Goal: Task Accomplishment & Management: Manage account settings

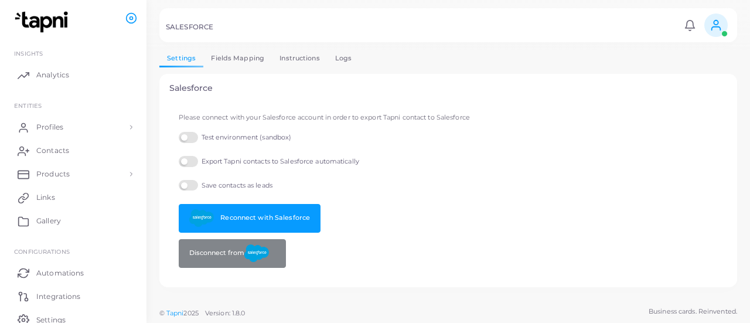
click at [336, 64] on link "Logs" at bounding box center [343, 58] width 32 height 17
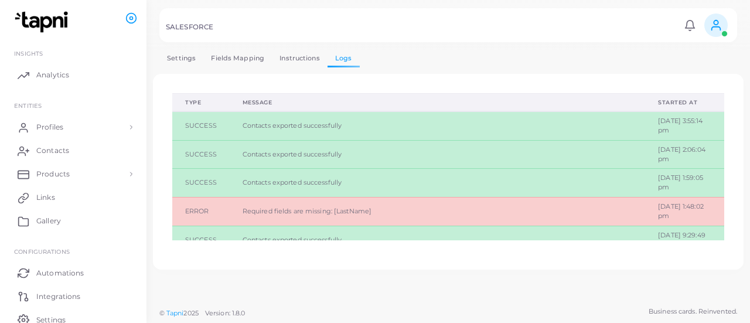
click at [315, 125] on span "Contacts exported successfully" at bounding box center [291, 125] width 99 height 8
click at [173, 52] on link "Settings" at bounding box center [181, 58] width 44 height 17
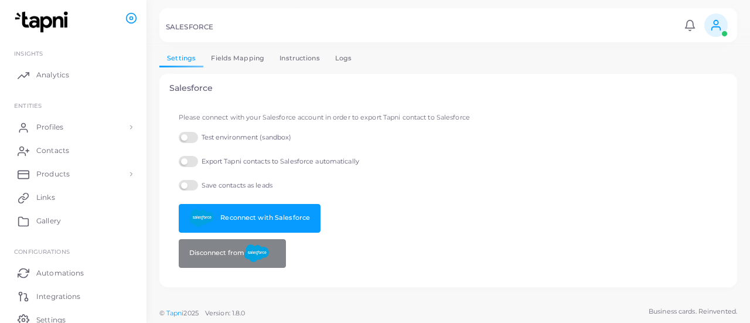
click at [285, 63] on link "Instructions" at bounding box center [300, 58] width 56 height 17
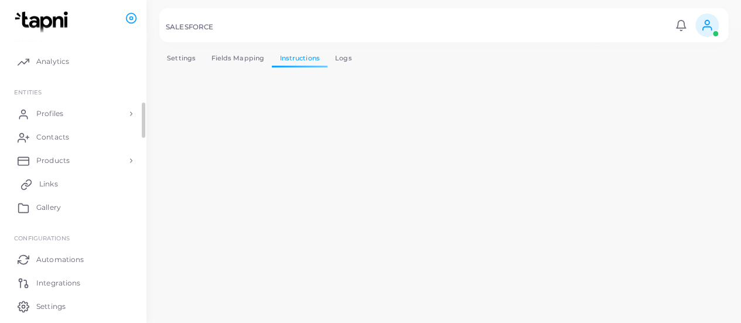
scroll to position [18, 0]
click at [244, 65] on link "Fields Mapping" at bounding box center [237, 58] width 69 height 17
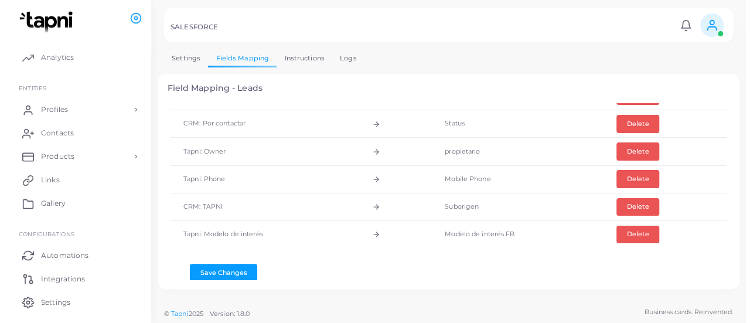
scroll to position [279, 0]
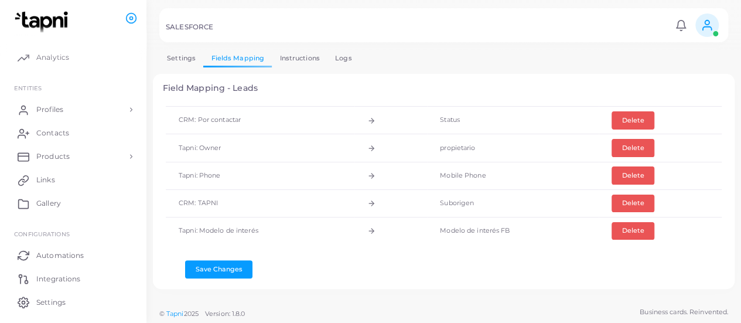
click at [176, 61] on link "Settings" at bounding box center [181, 58] width 44 height 17
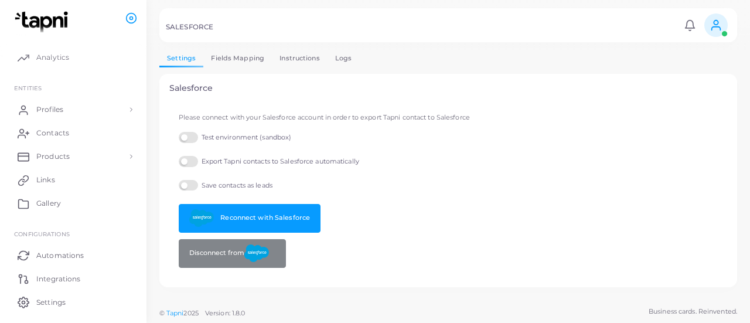
click at [192, 164] on label "Export Tapni contacts to Salesforce automatically" at bounding box center [269, 161] width 180 height 11
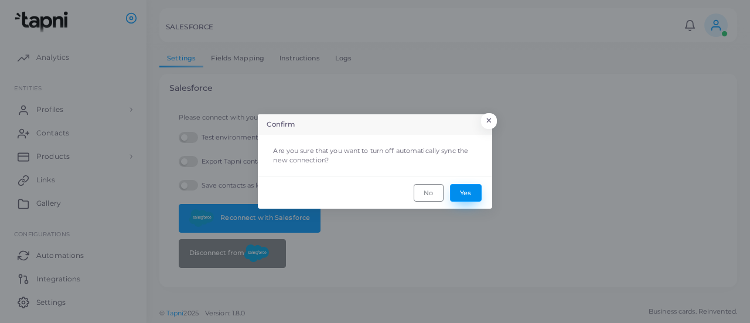
click at [471, 196] on button "Yes" at bounding box center [466, 193] width 32 height 18
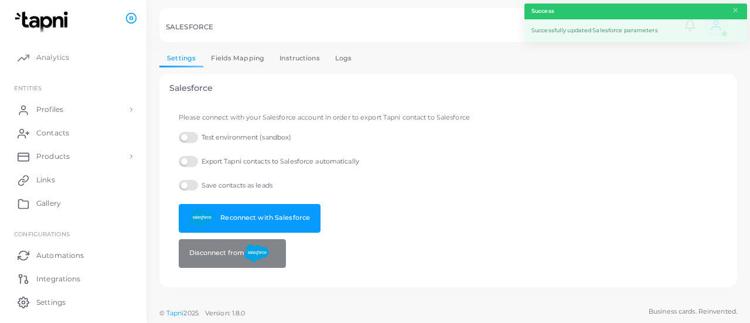
click at [187, 187] on label "Save contacts as leads" at bounding box center [226, 185] width 94 height 11
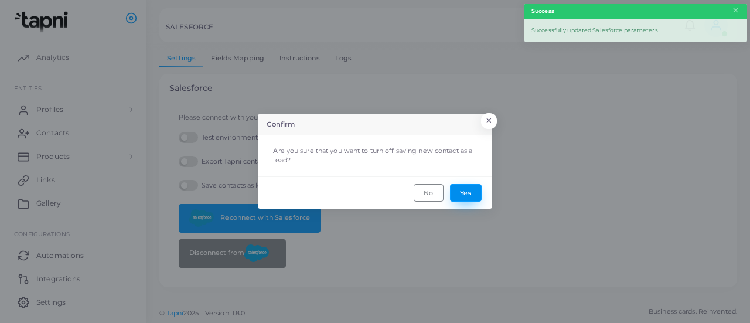
click at [465, 193] on button "Yes" at bounding box center [466, 193] width 32 height 18
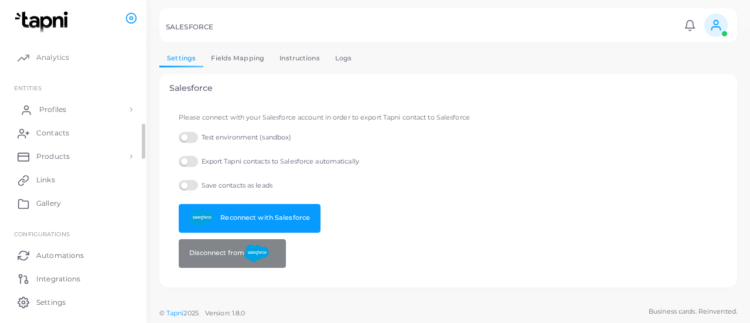
click at [67, 104] on link "Profiles" at bounding box center [73, 109] width 129 height 23
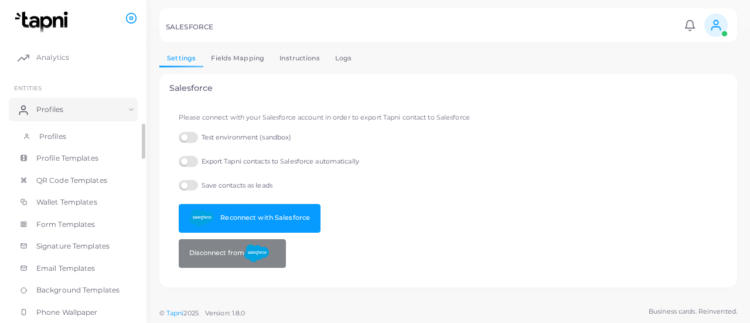
click at [85, 129] on link "Profiles" at bounding box center [73, 136] width 129 height 22
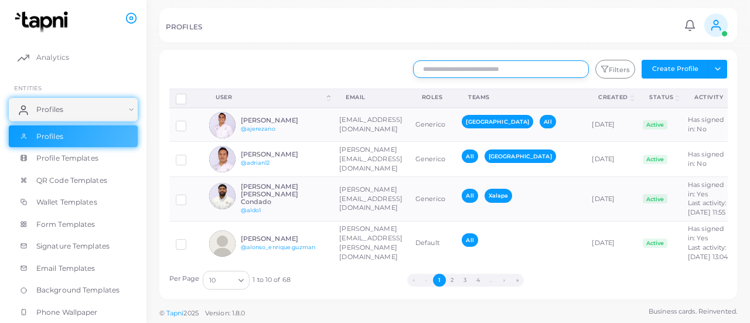
click at [482, 69] on input "text" at bounding box center [501, 69] width 176 height 18
paste input "**********"
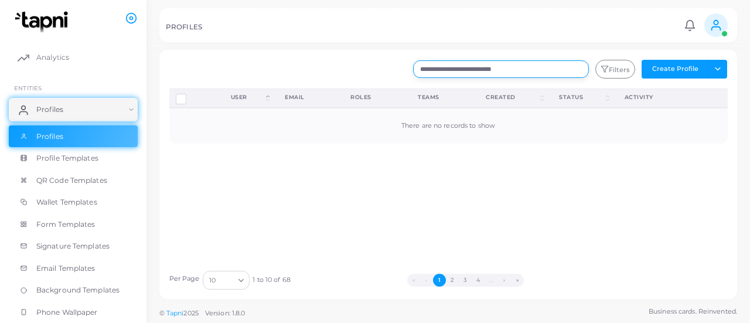
drag, startPoint x: 534, startPoint y: 67, endPoint x: 441, endPoint y: 68, distance: 92.6
click at [441, 68] on input "**********" at bounding box center [501, 69] width 176 height 18
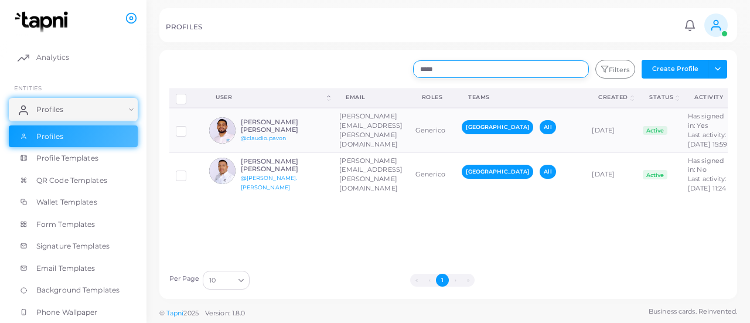
type input "****"
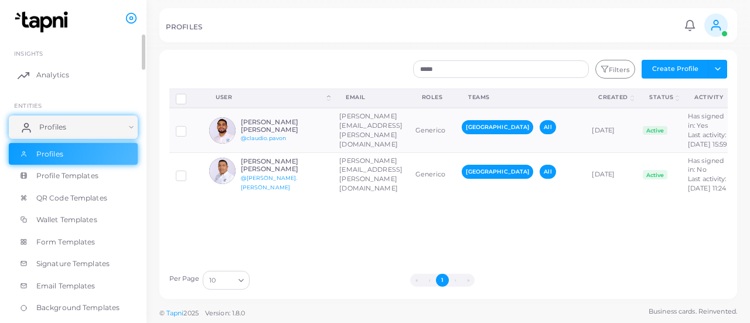
click at [71, 127] on link "Profiles" at bounding box center [73, 126] width 129 height 23
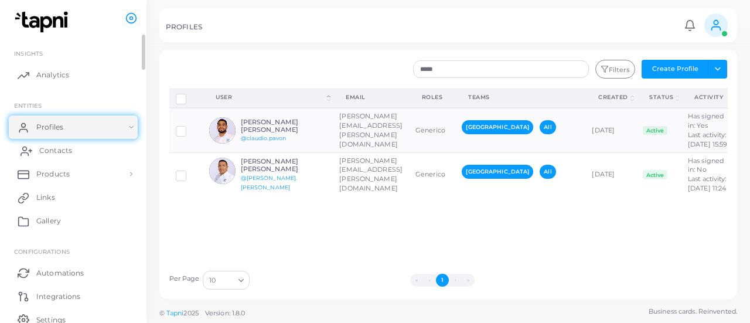
click at [70, 146] on span "Contacts" at bounding box center [55, 150] width 33 height 11
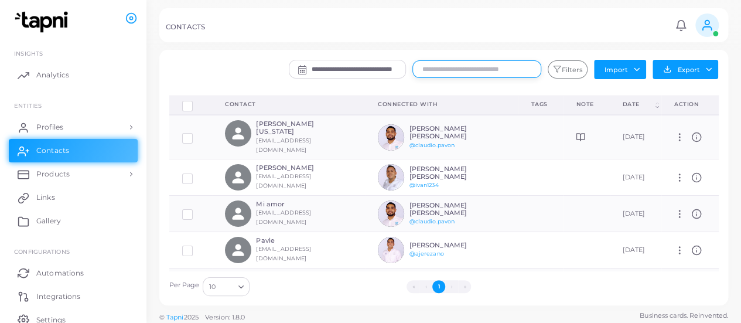
click at [440, 74] on input "text" at bounding box center [476, 69] width 129 height 18
paste input "**********"
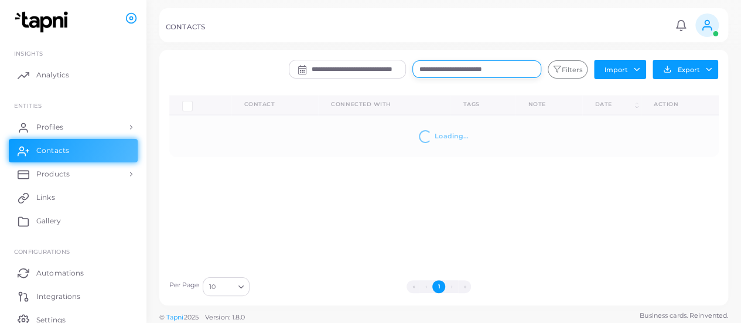
click at [486, 72] on input "**********" at bounding box center [476, 69] width 129 height 18
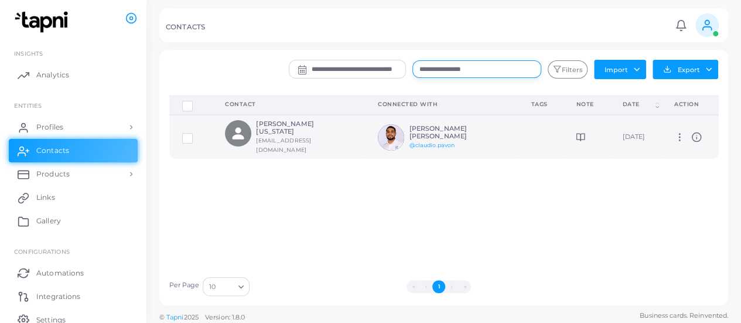
type input "**********"
drag, startPoint x: 432, startPoint y: 133, endPoint x: 391, endPoint y: 126, distance: 41.6
click at [391, 126] on div "[PERSON_NAME] [PERSON_NAME] @[PERSON_NAME].[PERSON_NAME]" at bounding box center [436, 137] width 117 height 26
copy div "[PERSON_NAME] [PERSON_NAME]"
drag, startPoint x: 452, startPoint y: 142, endPoint x: 397, endPoint y: 145, distance: 55.1
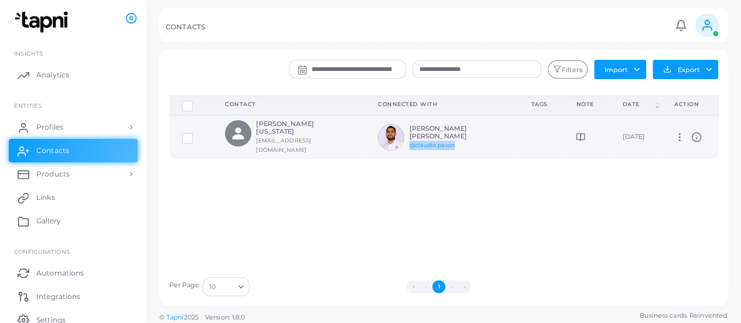
click at [409, 145] on div "[PERSON_NAME] [PERSON_NAME] @[PERSON_NAME].[PERSON_NAME]" at bounding box center [452, 137] width 86 height 25
click at [299, 117] on td "[PERSON_NAME] [US_STATE] [EMAIL_ADDRESS][DOMAIN_NAME]" at bounding box center [288, 137] width 153 height 44
click at [412, 125] on h6 "[PERSON_NAME] [PERSON_NAME]" at bounding box center [452, 132] width 86 height 15
click at [674, 133] on icon at bounding box center [679, 137] width 11 height 11
click at [684, 145] on icon at bounding box center [685, 147] width 9 height 9
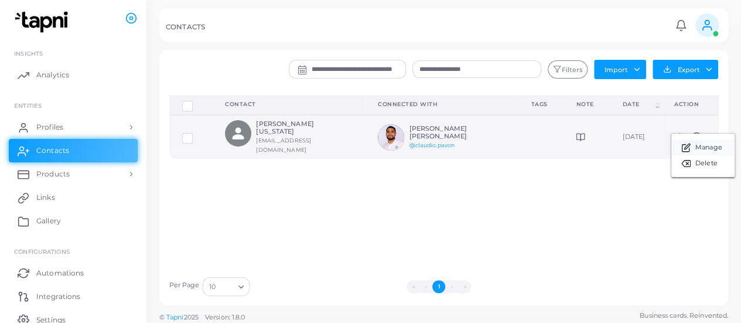
type input "**********"
type input "******"
type input "**********"
type textarea "**********"
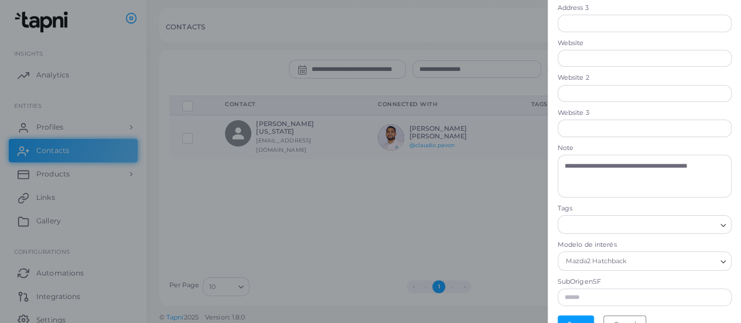
scroll to position [432, 0]
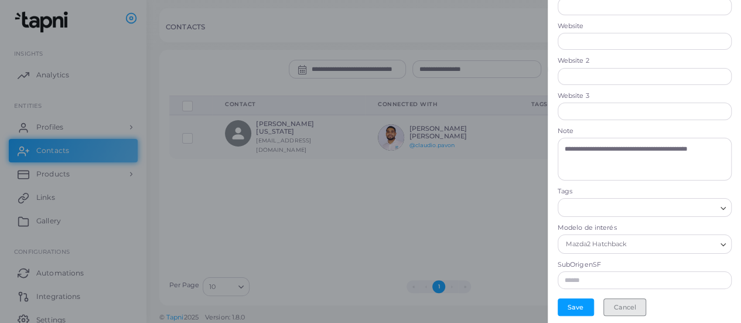
click at [638, 307] on button "Cancel" at bounding box center [624, 307] width 43 height 18
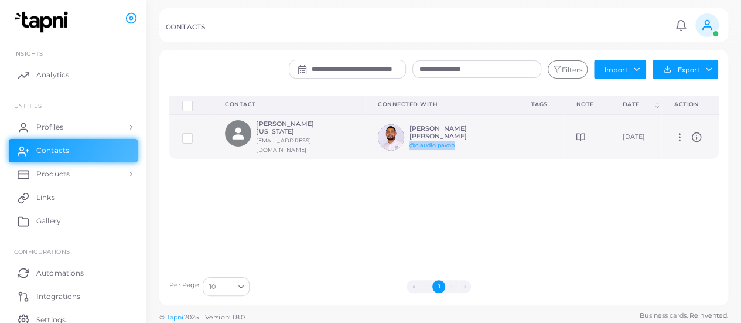
drag, startPoint x: 449, startPoint y: 139, endPoint x: 395, endPoint y: 143, distance: 53.4
click at [395, 143] on div "[PERSON_NAME] [PERSON_NAME] @[PERSON_NAME].[PERSON_NAME]" at bounding box center [436, 137] width 117 height 26
copy link "@claudio.pavon"
click at [470, 128] on h6 "[PERSON_NAME] [PERSON_NAME]" at bounding box center [452, 132] width 86 height 15
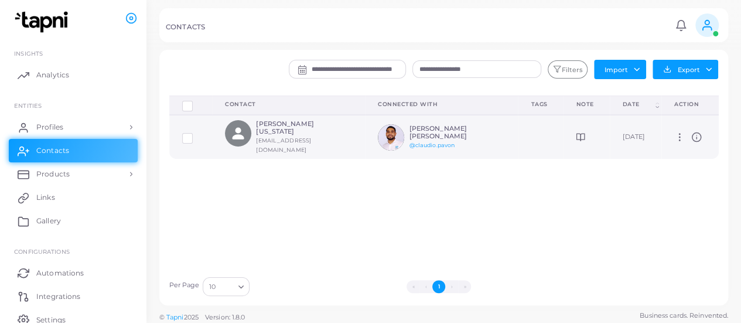
click at [674, 132] on icon at bounding box center [679, 137] width 11 height 11
click at [692, 148] on link "Manage" at bounding box center [702, 146] width 63 height 16
type input "**********"
type input "******"
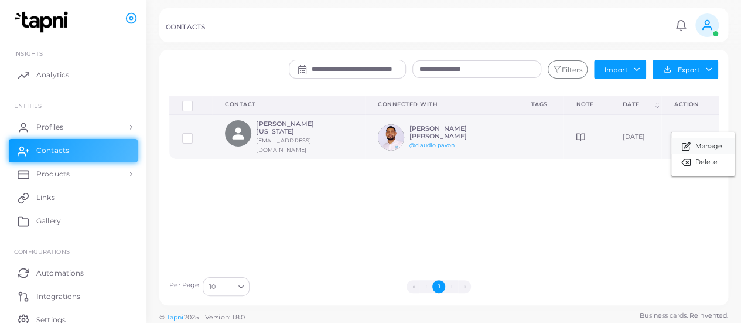
type input "**********"
type textarea "**********"
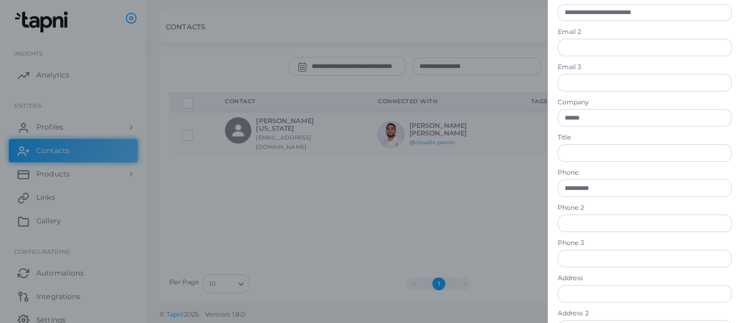
scroll to position [0, 0]
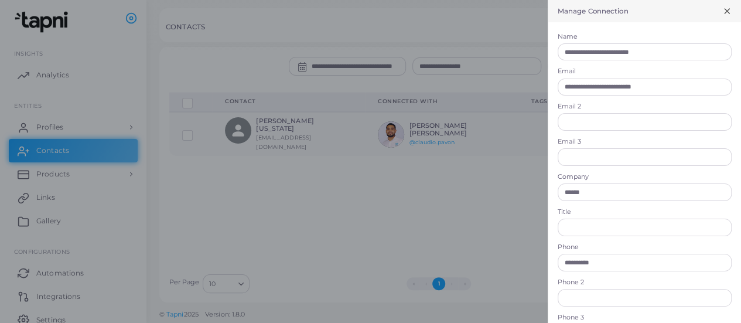
click at [722, 13] on div "Manage Connection" at bounding box center [644, 11] width 193 height 22
click at [722, 11] on icon at bounding box center [726, 10] width 9 height 9
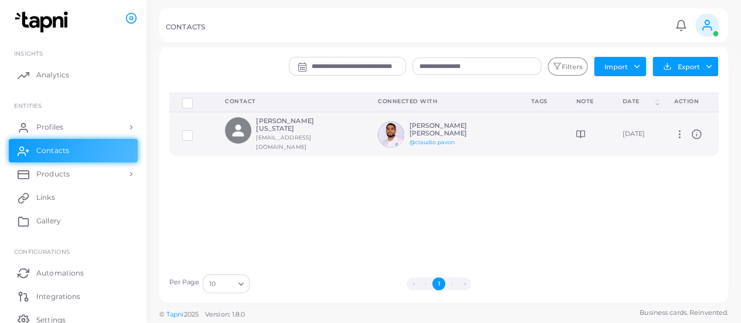
click at [417, 122] on h6 "[PERSON_NAME] [PERSON_NAME]" at bounding box center [452, 129] width 86 height 15
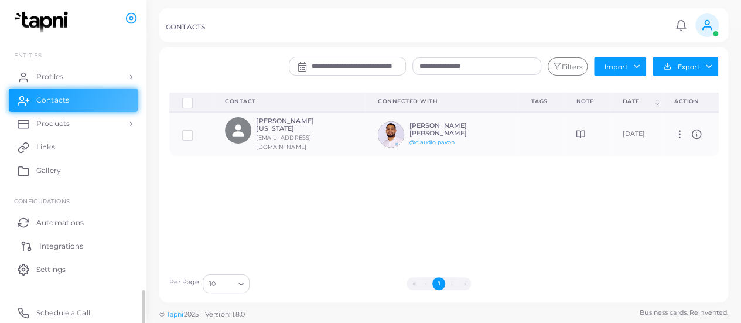
click at [67, 245] on span "Integrations" at bounding box center [61, 246] width 44 height 11
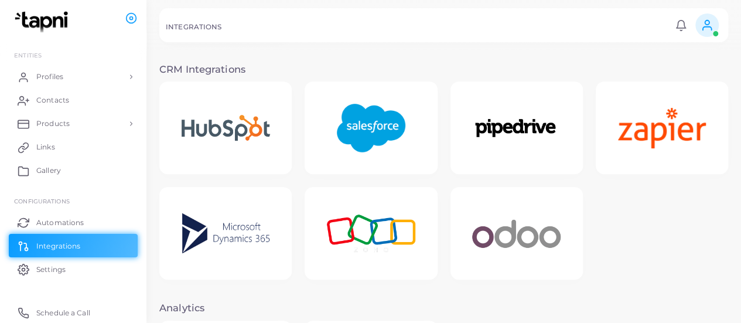
scroll to position [224, 0]
click at [351, 116] on img at bounding box center [371, 128] width 94 height 73
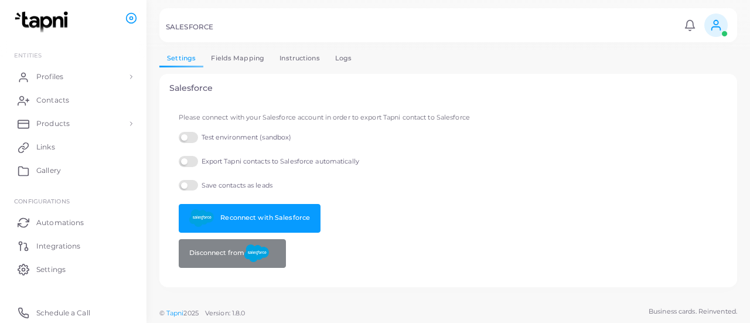
click at [190, 186] on label "Save contacts as leads" at bounding box center [226, 185] width 94 height 11
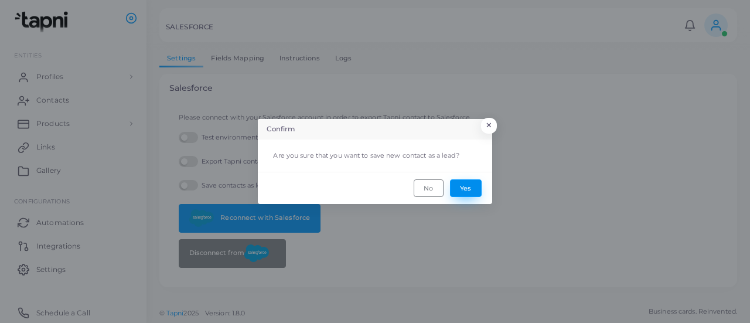
click at [459, 182] on button "Yes" at bounding box center [466, 188] width 32 height 18
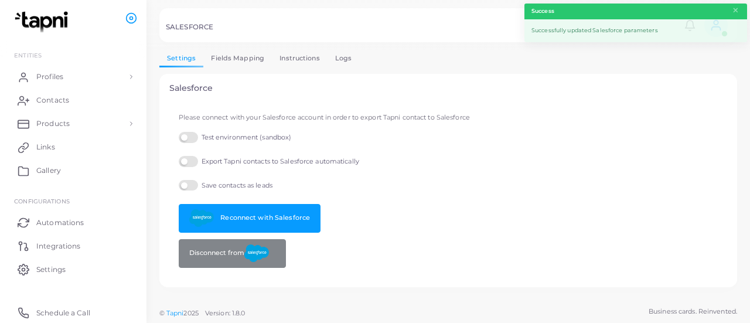
click at [231, 56] on link "Fields Mapping" at bounding box center [237, 58] width 69 height 17
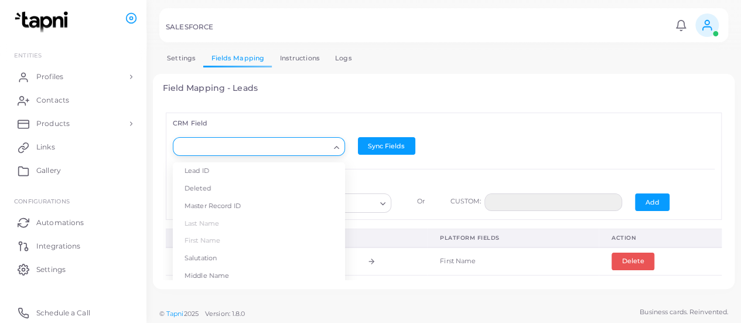
click at [252, 142] on input "Search for option" at bounding box center [253, 147] width 151 height 13
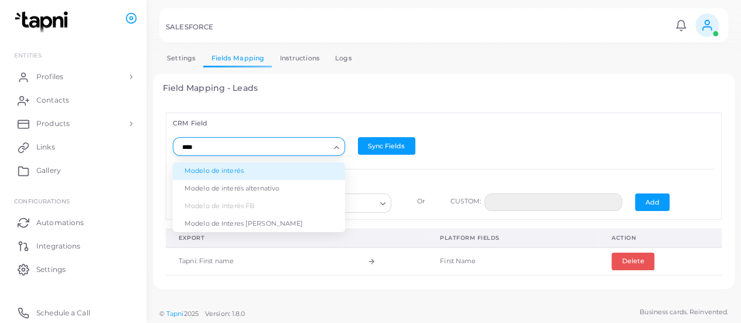
click at [235, 170] on li "Modelo de interés" at bounding box center [259, 171] width 172 height 18
type input "****"
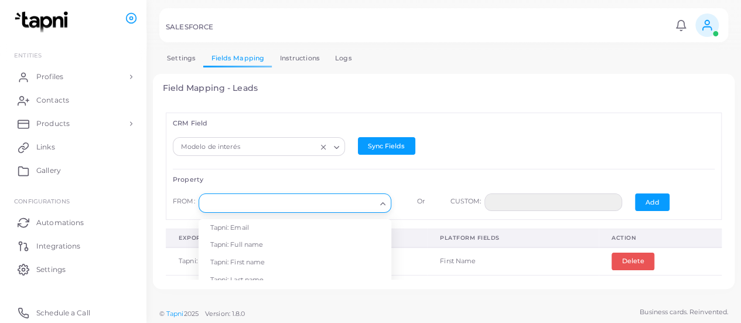
click at [256, 197] on input "Search for option" at bounding box center [290, 203] width 172 height 13
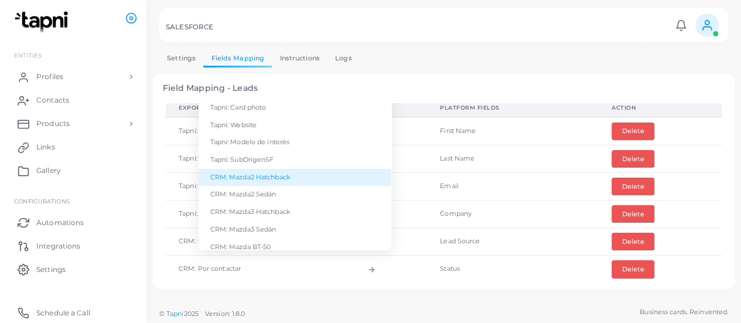
scroll to position [198, 0]
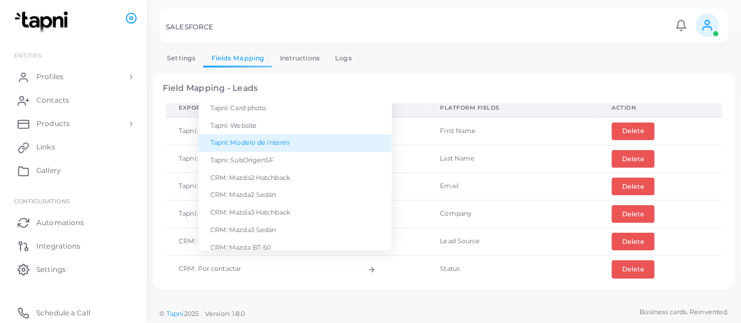
click at [296, 143] on li "Tapni: Modelo de interés" at bounding box center [295, 143] width 193 height 18
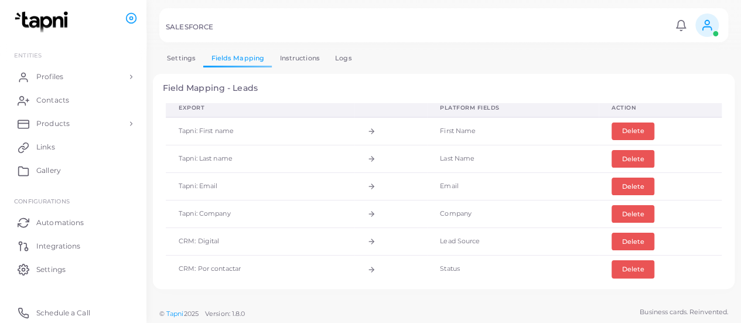
click at [426, 78] on div "Field Mapping - Leads CRM Field Modelo de interés Loading... Sync Fields Proper…" at bounding box center [444, 182] width 582 height 216
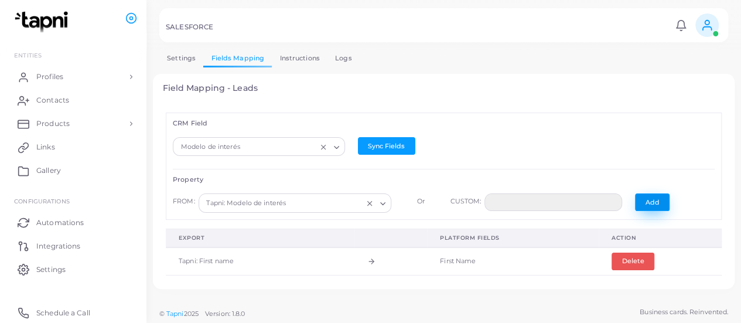
click at [656, 199] on button "Add" at bounding box center [652, 202] width 35 height 18
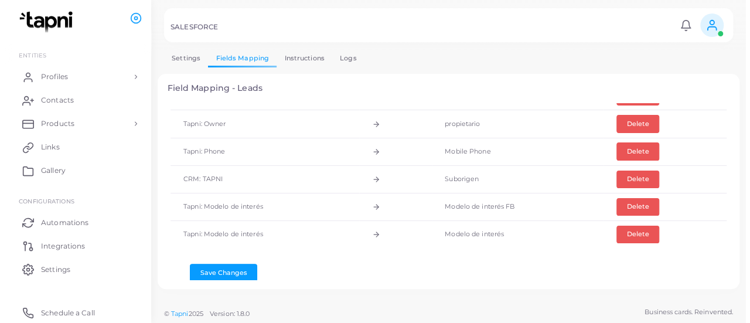
scroll to position [306, 0]
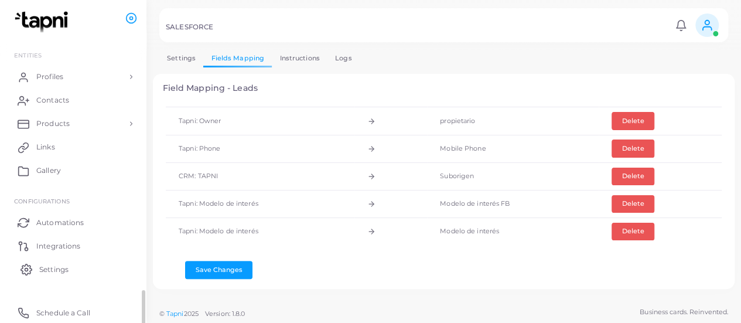
click at [46, 266] on span "Settings" at bounding box center [53, 269] width 29 height 11
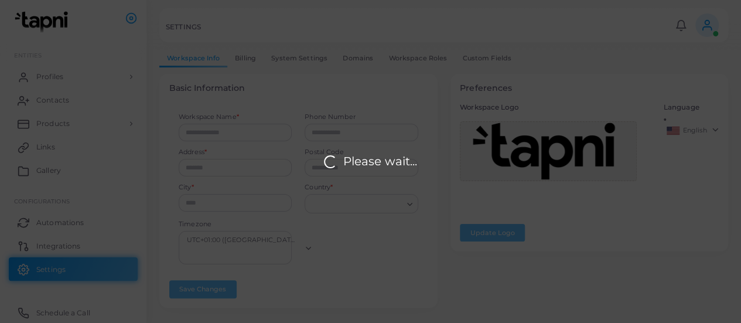
type input "*****"
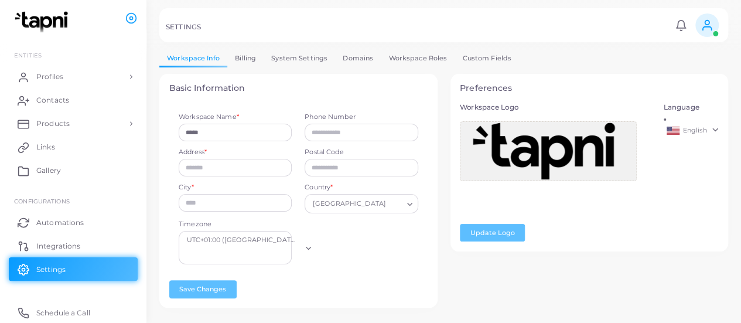
click at [474, 49] on div at bounding box center [370, 25] width 741 height 50
click at [475, 56] on link "Custom Fields" at bounding box center [487, 58] width 64 height 17
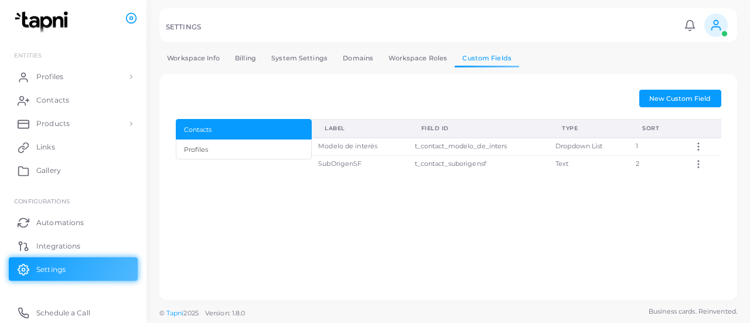
click at [341, 141] on td "Modelo de interés" at bounding box center [360, 147] width 96 height 18
click at [347, 146] on td "Modelo de interés" at bounding box center [360, 147] width 96 height 18
click at [695, 146] on icon at bounding box center [698, 146] width 11 height 11
click at [690, 159] on icon at bounding box center [685, 160] width 9 height 9
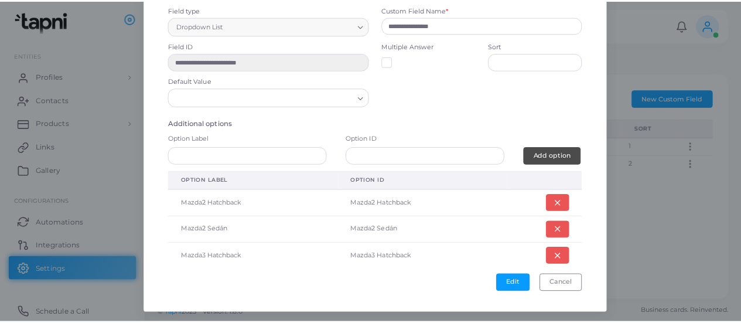
scroll to position [293, 0]
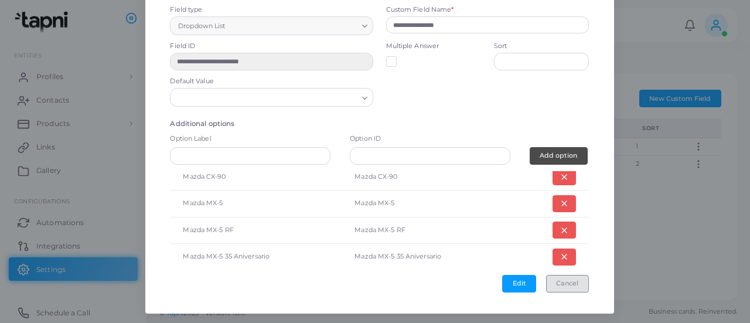
click at [559, 279] on button "Cancel" at bounding box center [567, 284] width 43 height 18
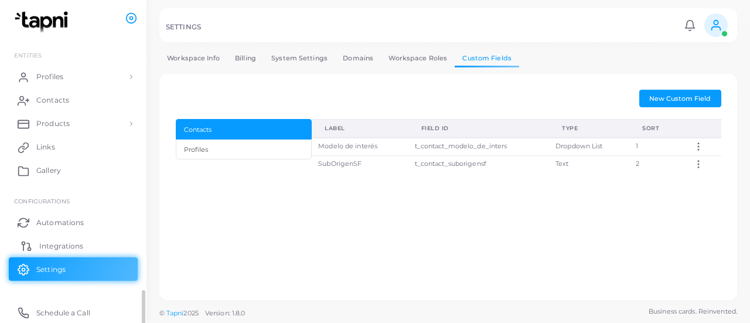
click at [83, 244] on span "Integrations" at bounding box center [61, 246] width 44 height 11
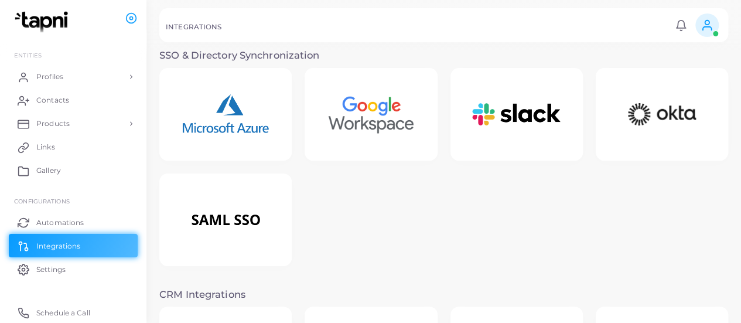
scroll to position [209, 0]
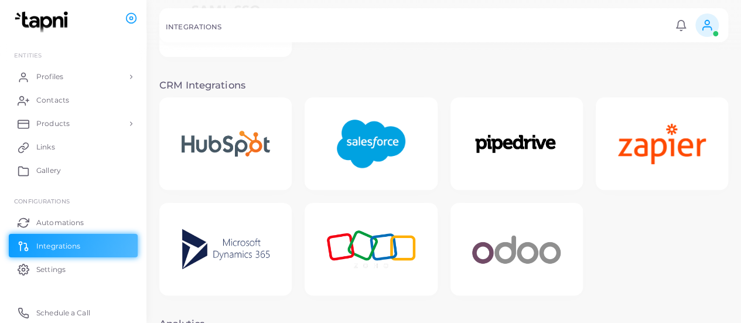
click at [346, 148] on img at bounding box center [371, 143] width 94 height 73
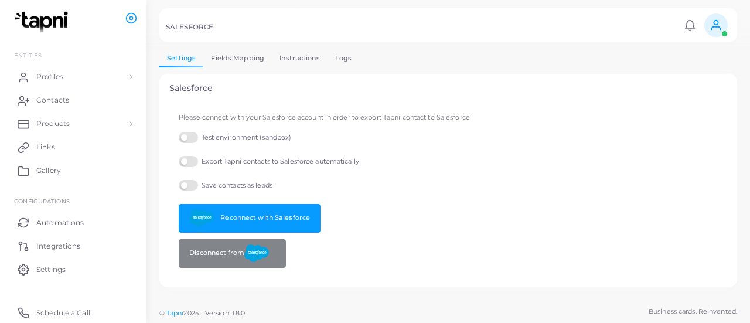
click at [338, 65] on link "Logs" at bounding box center [343, 58] width 32 height 17
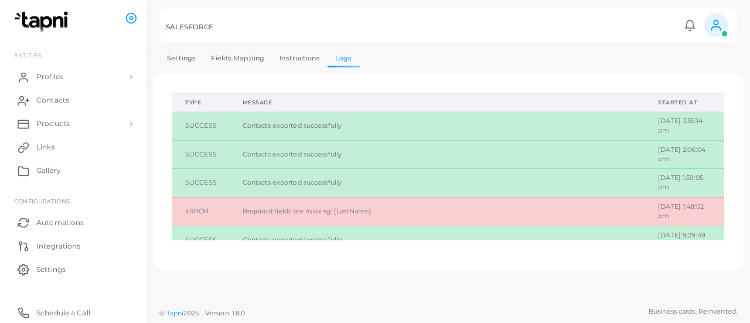
click at [298, 56] on link "Instructions" at bounding box center [300, 58] width 56 height 17
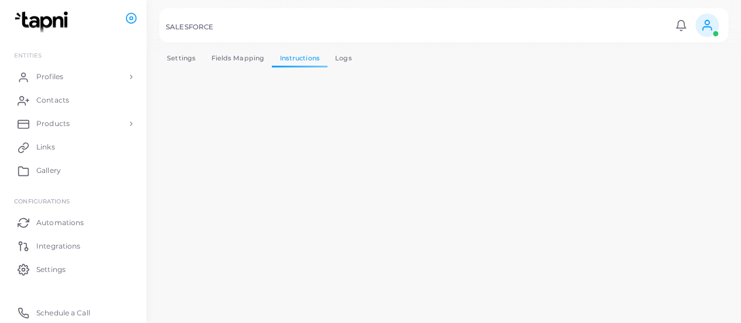
click at [336, 52] on link "Logs" at bounding box center [343, 58] width 32 height 17
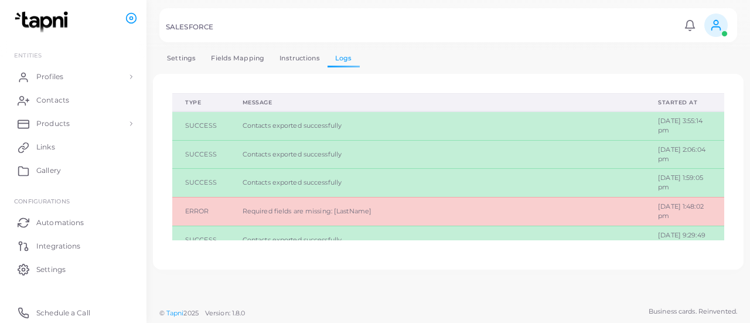
click at [189, 58] on link "Settings" at bounding box center [181, 58] width 44 height 17
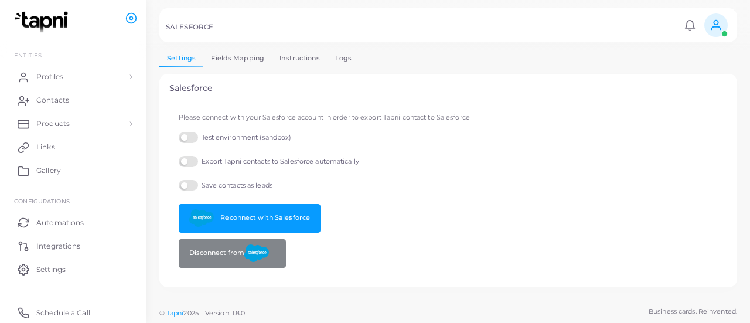
click at [206, 58] on link "Fields Mapping" at bounding box center [237, 58] width 69 height 17
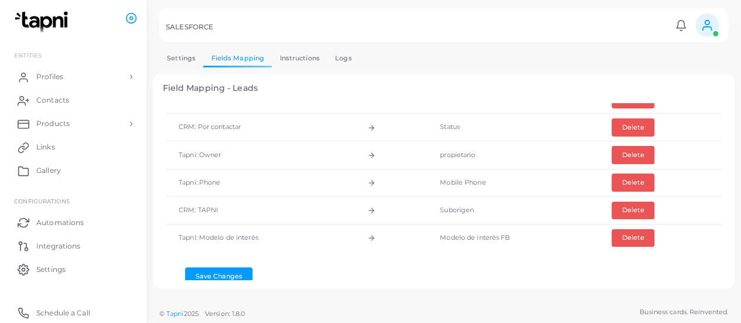
scroll to position [279, 0]
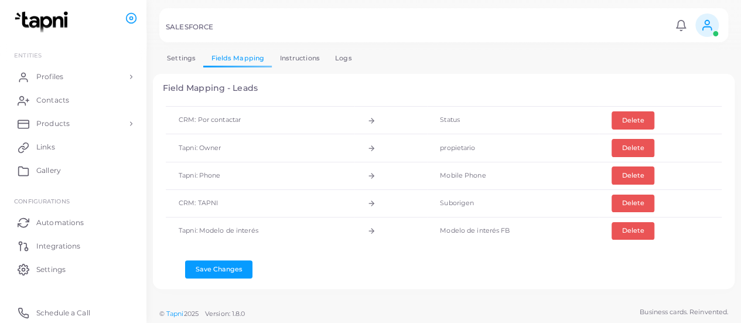
click at [459, 143] on td "propietario" at bounding box center [513, 148] width 172 height 28
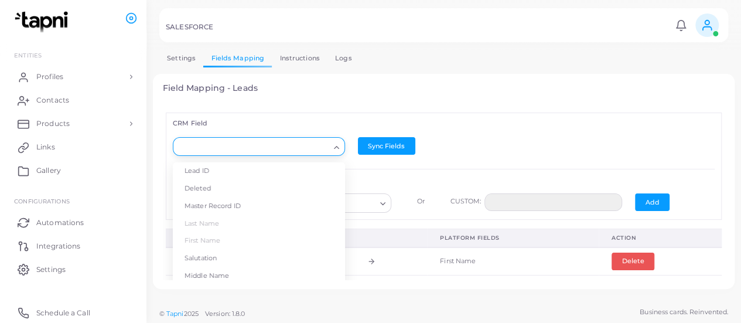
click at [299, 150] on input "Search for option" at bounding box center [253, 147] width 151 height 13
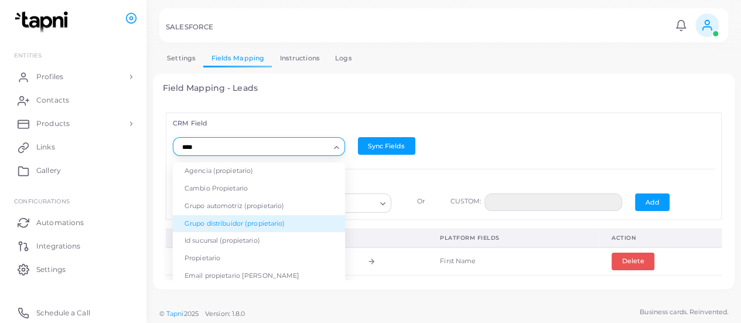
type input "****"
click at [369, 172] on div "CRM Field Loading... Agencia (propietario) Cambio Propietario Grupo automotriz …" at bounding box center [444, 165] width 556 height 107
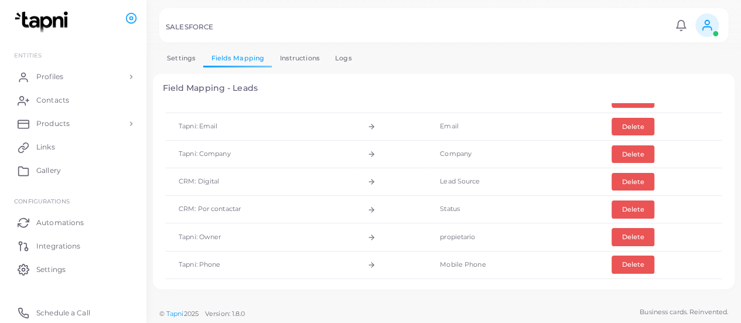
scroll to position [190, 0]
click at [611, 173] on button "Delete" at bounding box center [632, 181] width 43 height 18
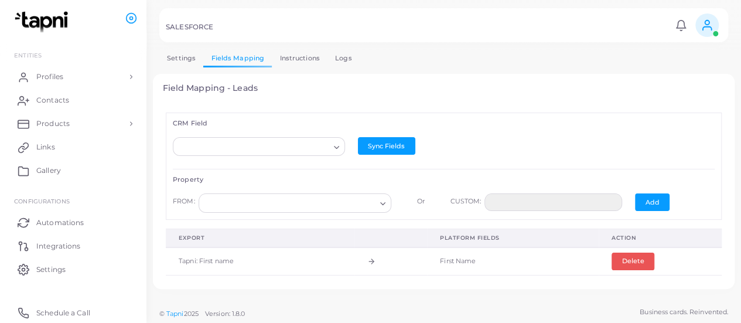
click at [313, 143] on input "Search for option" at bounding box center [253, 147] width 151 height 13
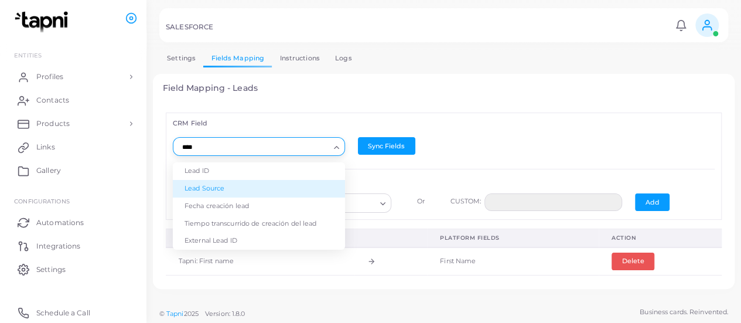
click at [244, 191] on li "Lead Source" at bounding box center [259, 189] width 172 height 18
type input "****"
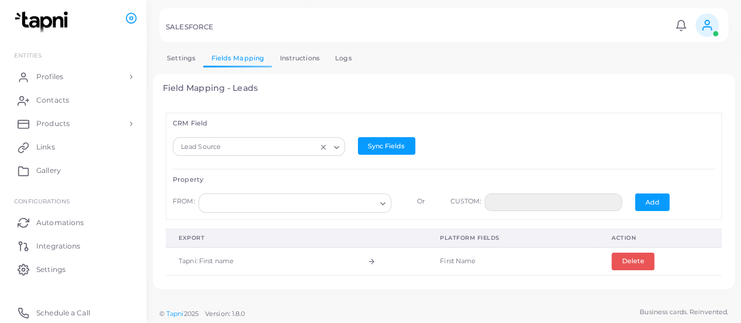
click at [287, 199] on input "Search for option" at bounding box center [290, 203] width 172 height 13
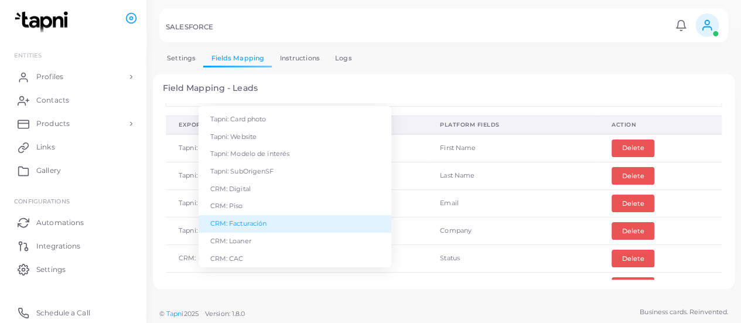
scroll to position [114, 0]
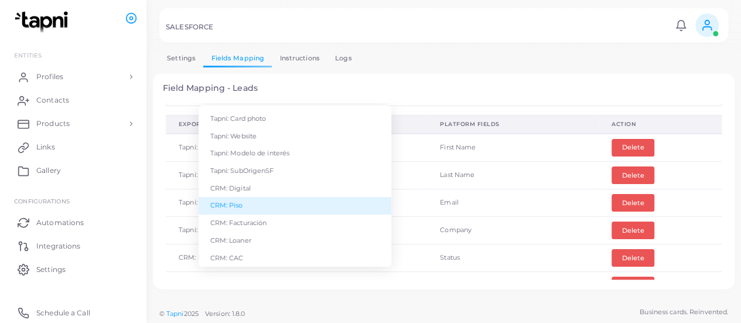
click at [268, 207] on li "CRM: Piso" at bounding box center [295, 206] width 193 height 18
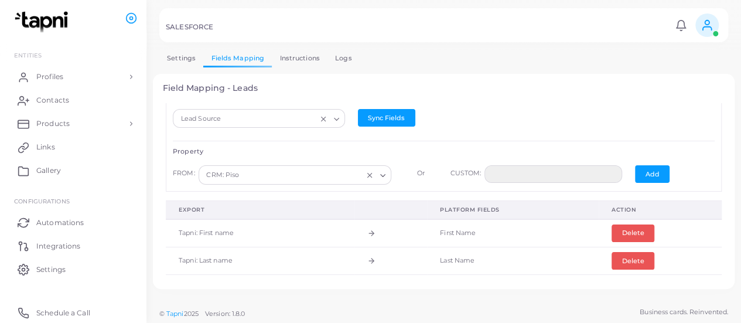
scroll to position [28, 0]
click at [642, 170] on button "Add" at bounding box center [652, 175] width 35 height 18
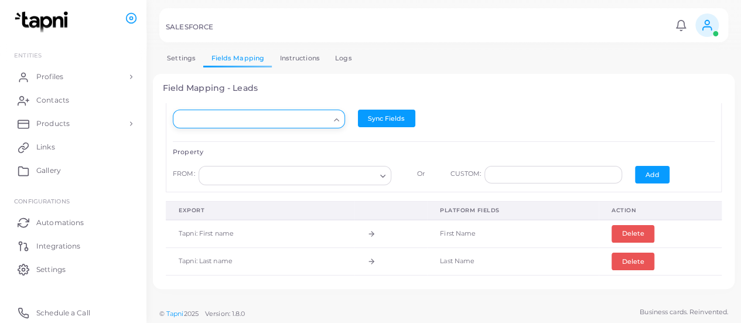
click at [308, 117] on input "Search for option" at bounding box center [253, 119] width 151 height 13
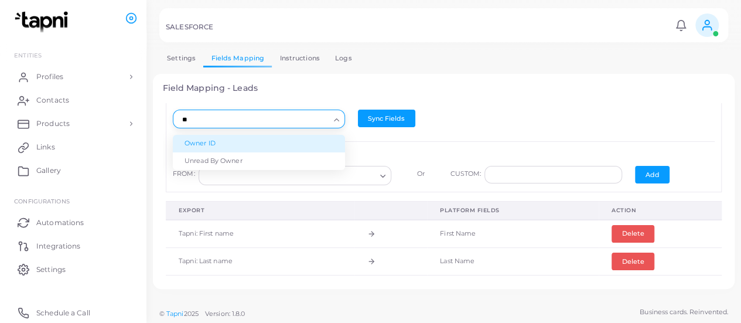
type input "*"
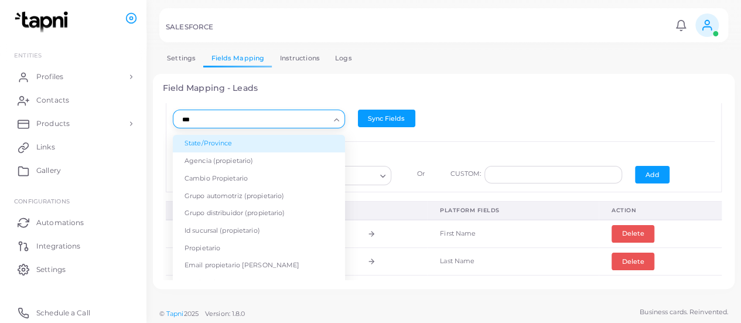
type input "****"
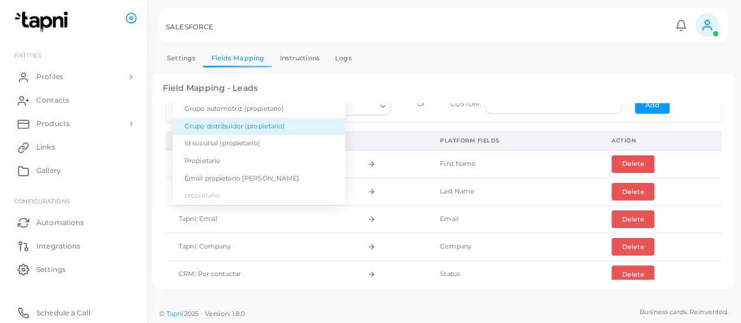
scroll to position [0, 0]
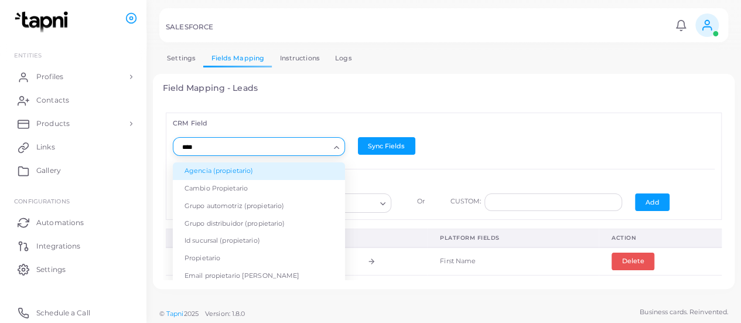
click at [228, 147] on input "****" at bounding box center [253, 147] width 151 height 13
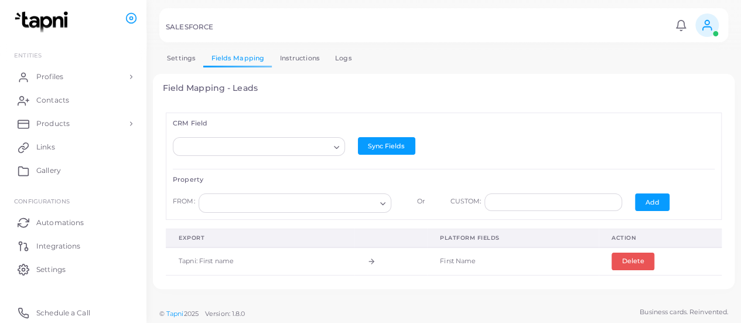
click at [426, 93] on div "Field Mapping - Leads CRM Field Loading... Lead ID Deleted Master Record ID Las…" at bounding box center [444, 182] width 582 height 216
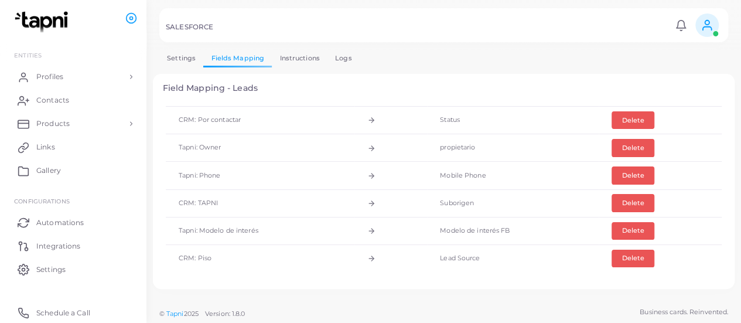
scroll to position [279, 0]
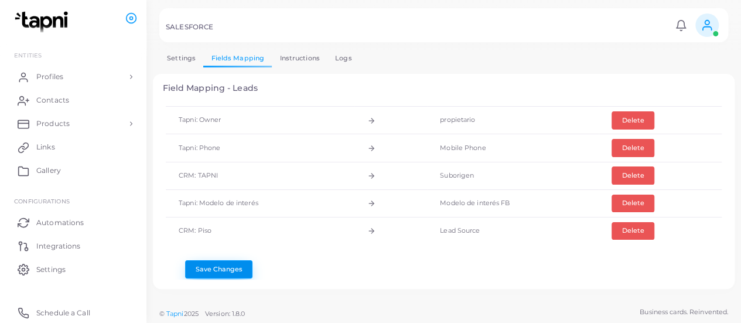
click at [221, 260] on button "Save Changes" at bounding box center [218, 269] width 67 height 18
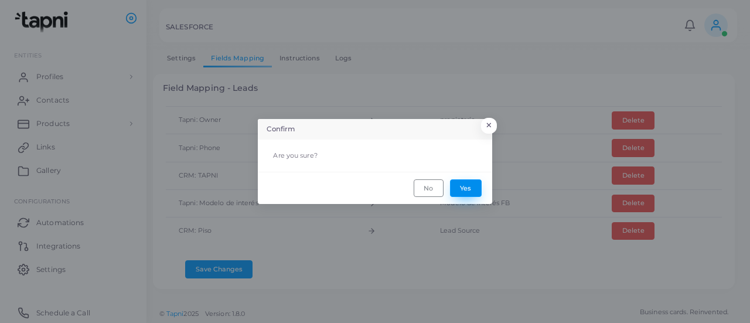
click at [456, 189] on button "Yes" at bounding box center [466, 188] width 32 height 18
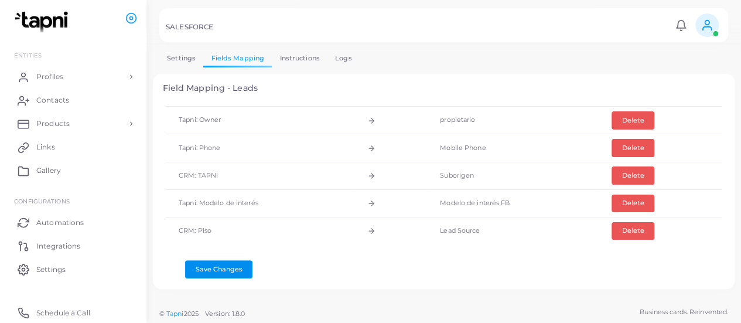
scroll to position [0, 0]
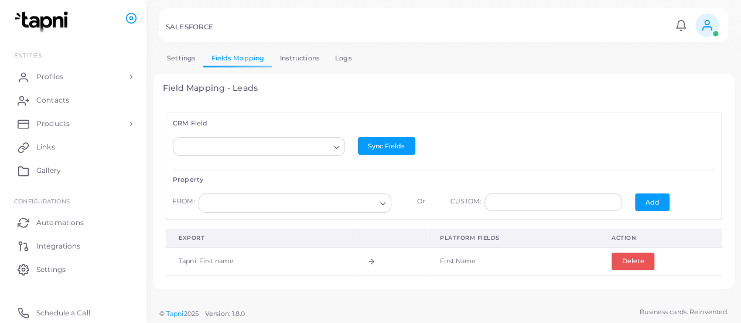
click at [294, 155] on div "Loading..." at bounding box center [258, 149] width 185 height 25
click at [296, 149] on input "Search for option" at bounding box center [253, 147] width 151 height 13
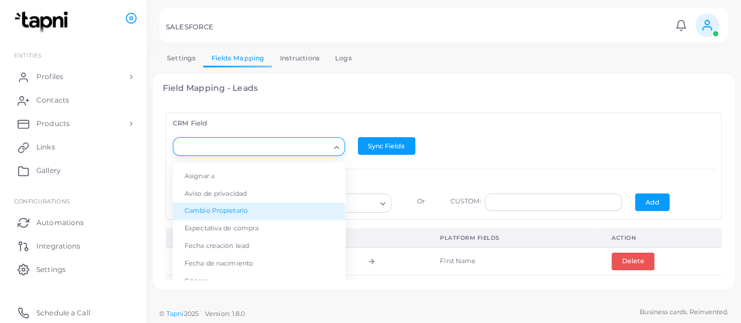
scroll to position [1009, 0]
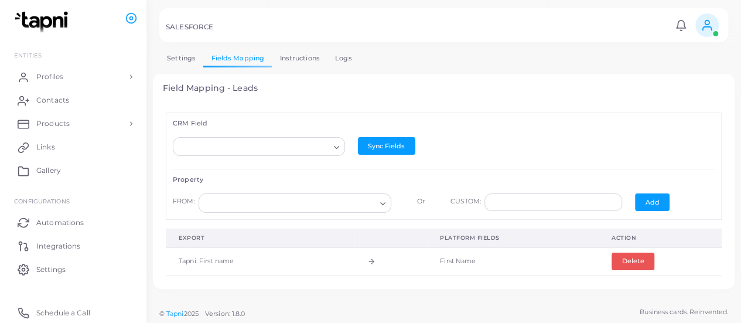
click at [313, 86] on h4 "Field Mapping - Leads" at bounding box center [444, 88] width 562 height 10
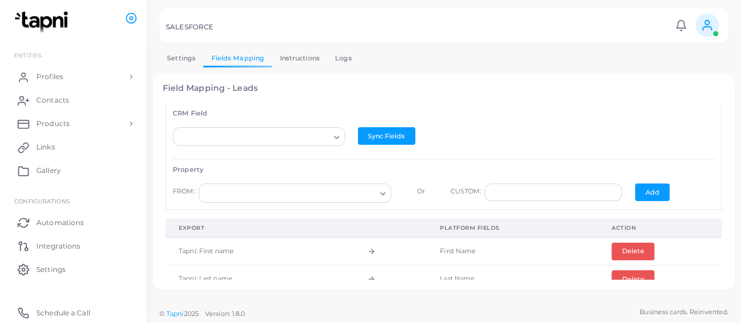
scroll to position [9, 0]
drag, startPoint x: 295, startPoint y: 148, endPoint x: 300, endPoint y: 142, distance: 7.9
click at [298, 143] on div "Loading..." at bounding box center [258, 140] width 185 height 25
click at [330, 139] on div "Loading..." at bounding box center [337, 136] width 14 height 15
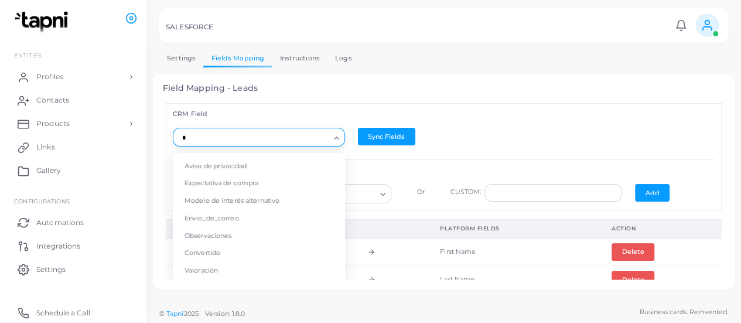
scroll to position [0, 0]
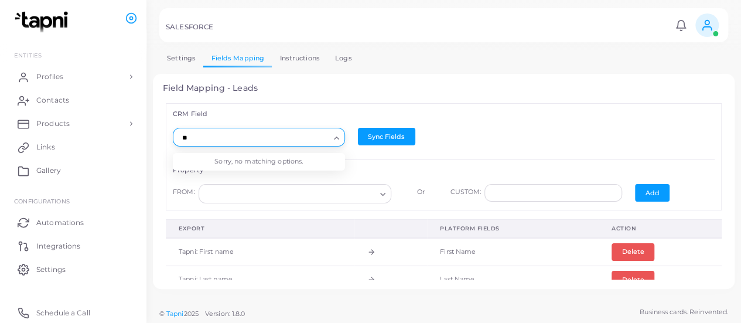
type input "*"
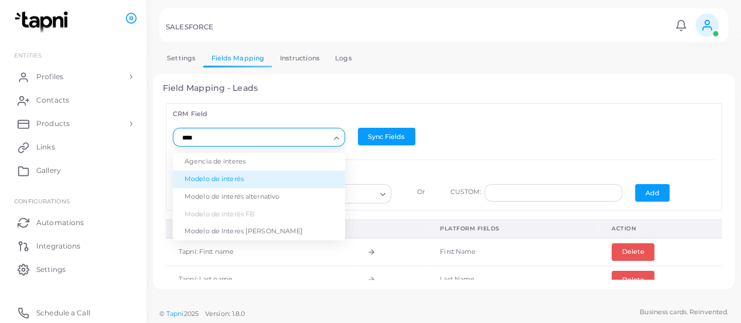
click at [255, 174] on li "Modelo de interés" at bounding box center [259, 179] width 172 height 18
type input "****"
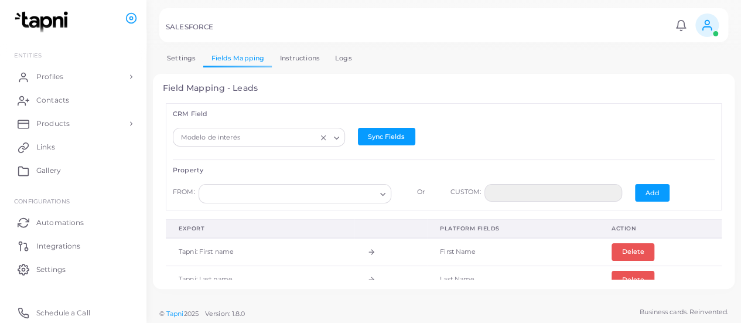
click at [357, 190] on input "Search for option" at bounding box center [290, 193] width 172 height 13
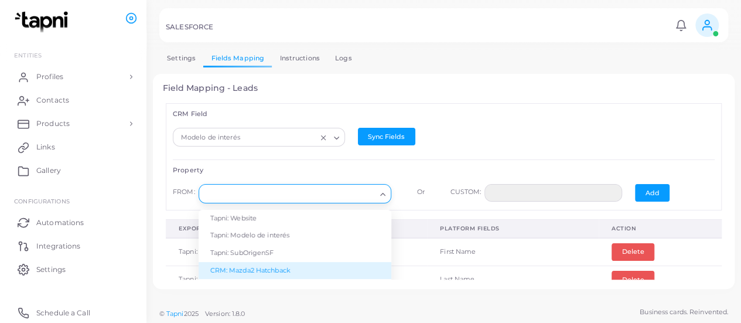
scroll to position [225, 0]
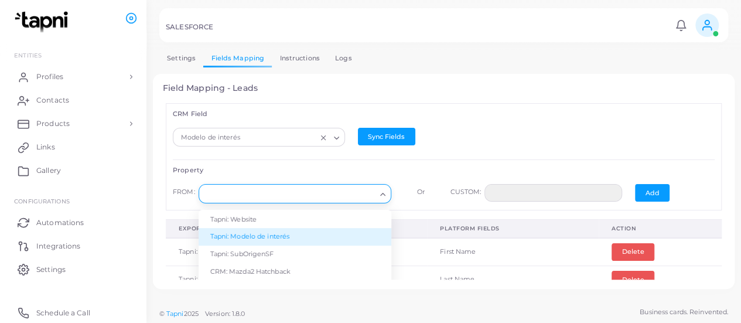
click at [328, 236] on li "Tapni: Modelo de interés" at bounding box center [295, 237] width 193 height 18
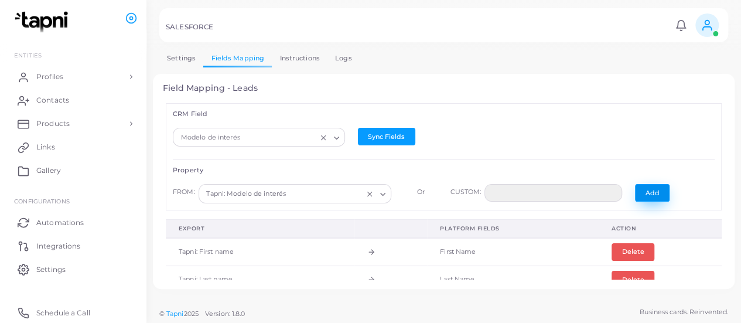
click at [651, 191] on button "Add" at bounding box center [652, 193] width 35 height 18
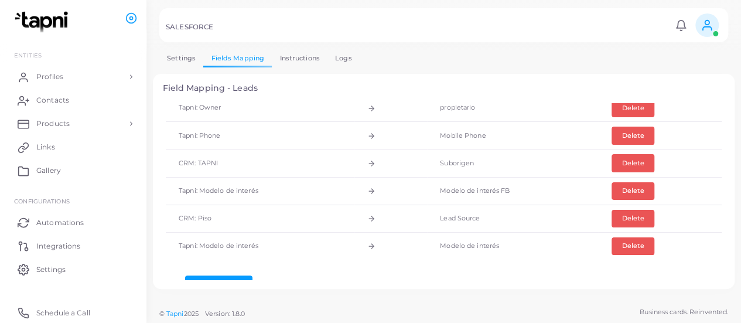
scroll to position [293, 0]
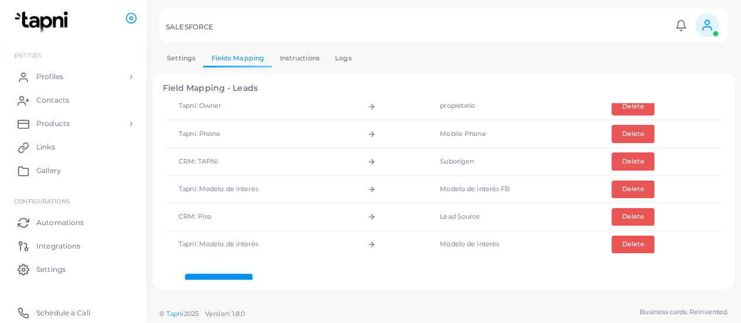
click at [229, 274] on button "Save Changes" at bounding box center [218, 283] width 67 height 18
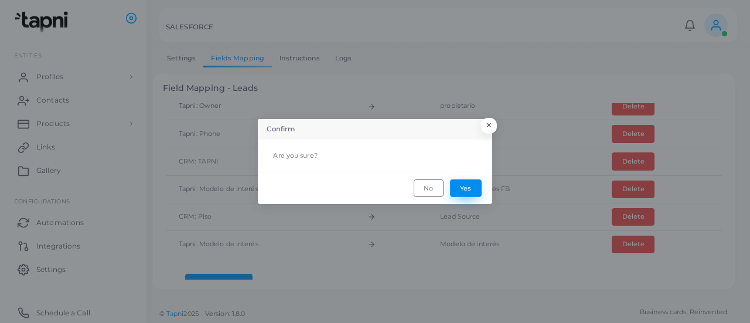
click at [462, 190] on button "Yes" at bounding box center [466, 188] width 32 height 18
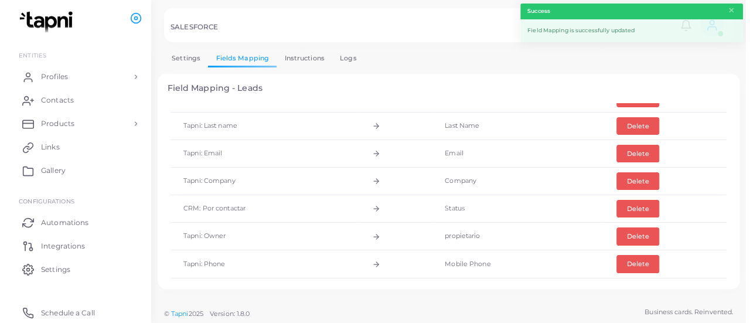
scroll to position [162, 0]
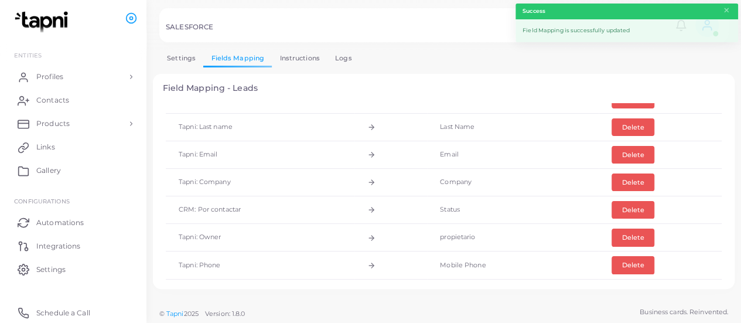
click at [340, 50] on link "Logs" at bounding box center [343, 58] width 32 height 17
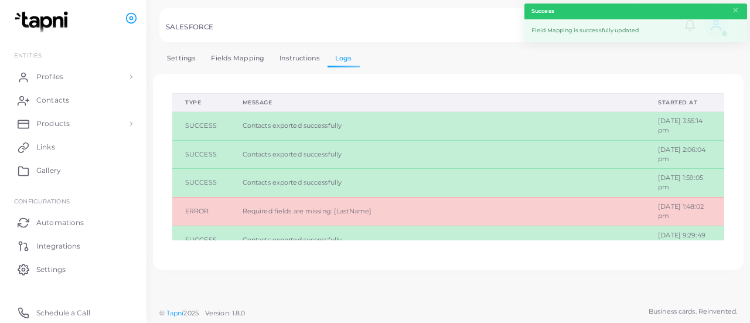
click at [302, 60] on link "Instructions" at bounding box center [300, 58] width 56 height 17
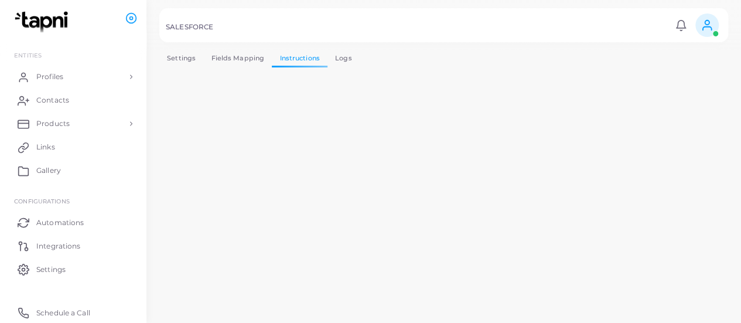
click at [192, 59] on link "Settings" at bounding box center [181, 58] width 44 height 17
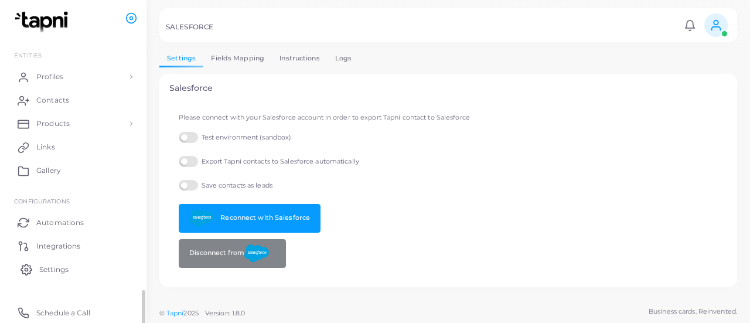
click at [63, 271] on span "Settings" at bounding box center [53, 269] width 29 height 11
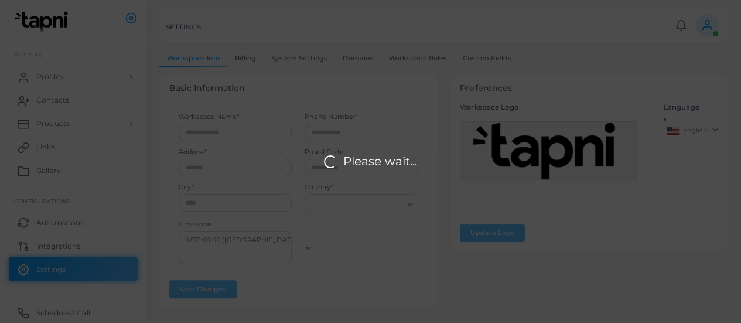
type input "*****"
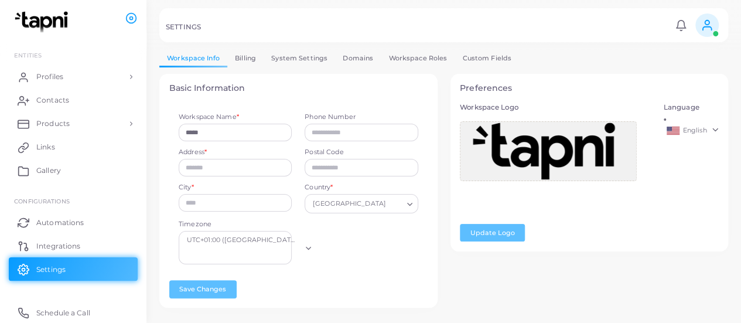
click at [477, 58] on link "Custom Fields" at bounding box center [487, 58] width 64 height 17
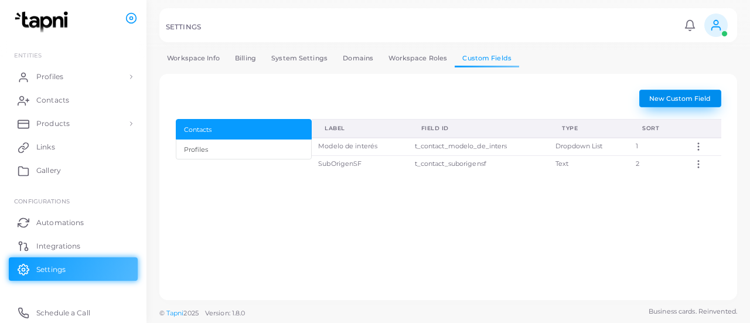
click at [667, 102] on span "New Custom Field" at bounding box center [679, 98] width 61 height 8
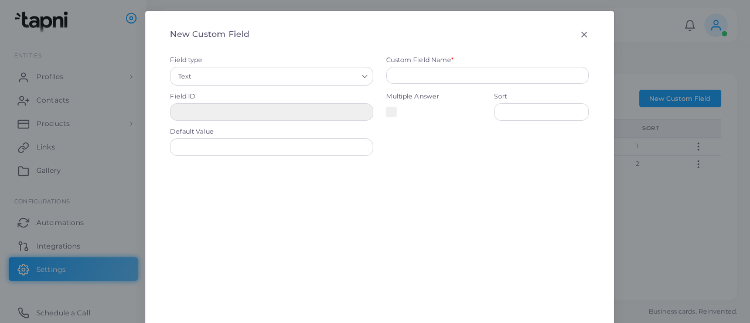
click at [579, 38] on icon at bounding box center [583, 34] width 9 height 9
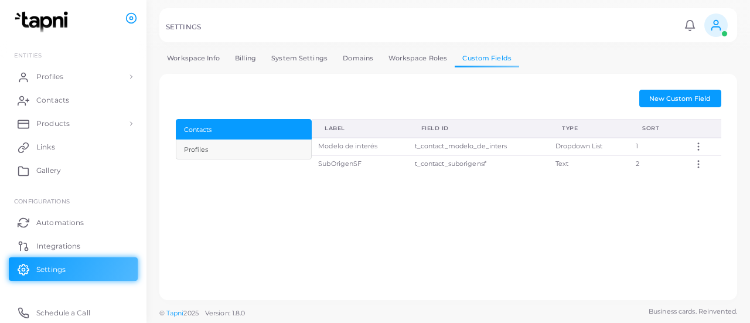
click at [266, 156] on button "Profiles" at bounding box center [244, 149] width 136 height 20
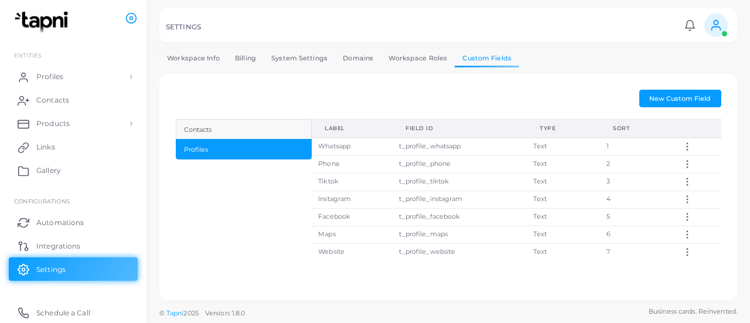
click at [264, 132] on div "Contacts" at bounding box center [243, 130] width 119 height 10
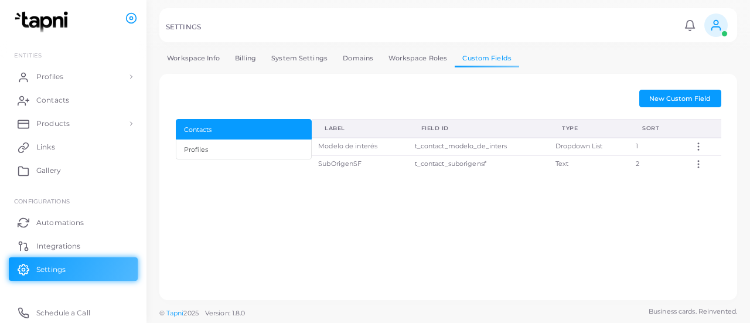
click at [408, 58] on link "Workspace Roles" at bounding box center [418, 58] width 74 height 17
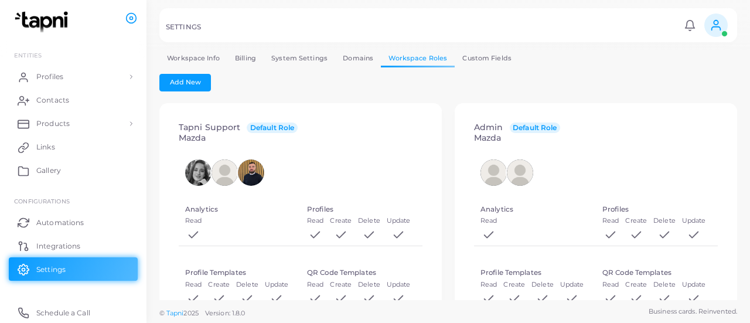
click at [355, 57] on link "Domains" at bounding box center [358, 58] width 46 height 17
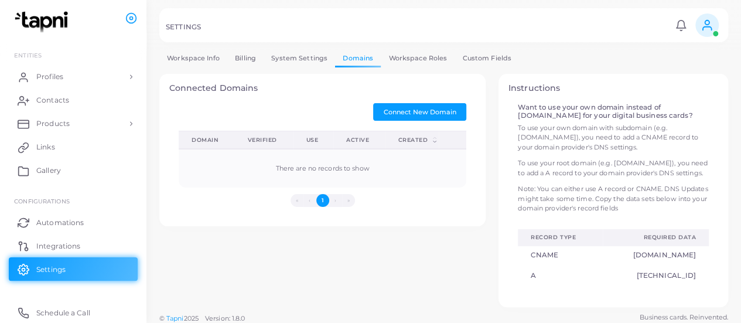
click at [421, 57] on link "Workspace Roles" at bounding box center [418, 58] width 74 height 17
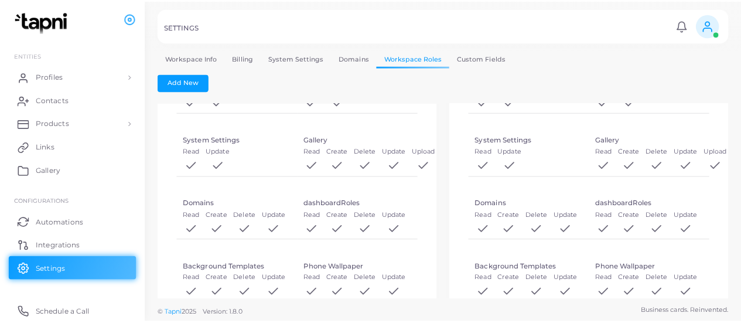
scroll to position [704, 0]
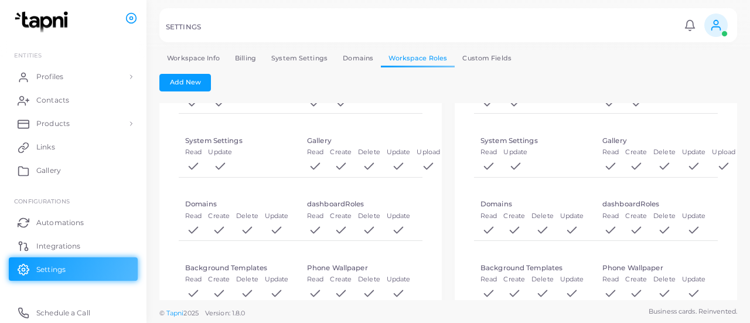
click at [349, 66] on link "Domains" at bounding box center [358, 58] width 46 height 17
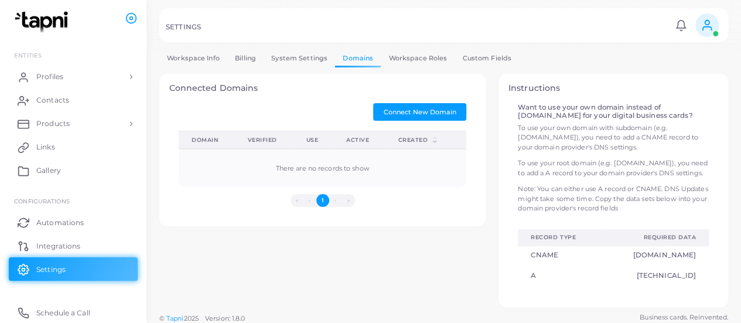
click at [297, 55] on link "System Settings" at bounding box center [299, 58] width 71 height 17
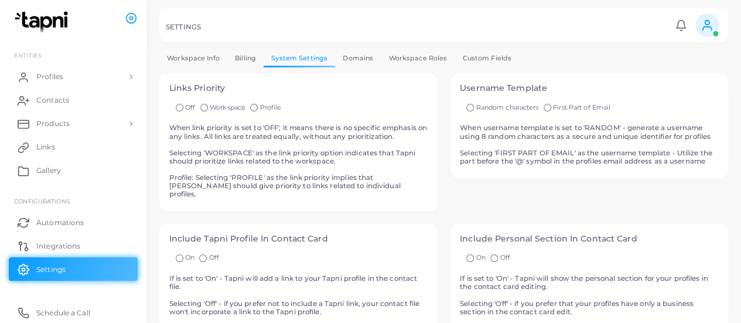
click at [246, 57] on link "Billing" at bounding box center [245, 58] width 36 height 17
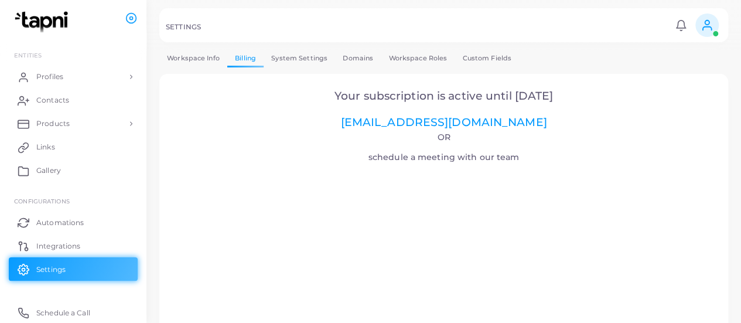
click at [187, 56] on link "Workspace Info" at bounding box center [193, 58] width 68 height 17
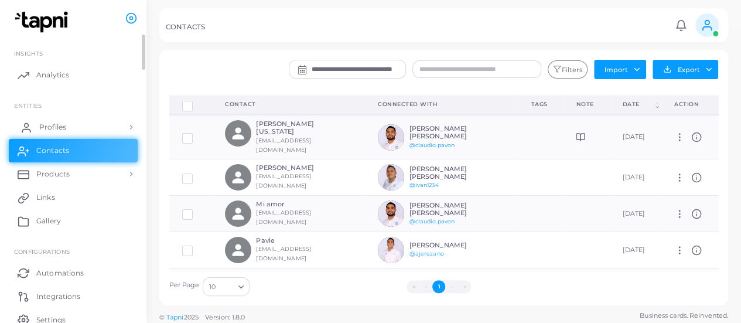
click at [59, 122] on span "Profiles" at bounding box center [52, 127] width 27 height 11
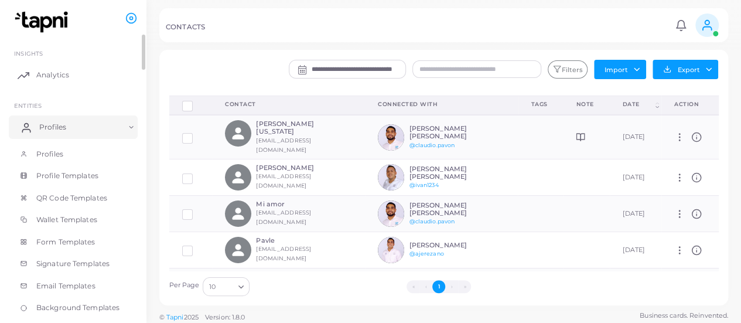
click at [80, 119] on link "Profiles" at bounding box center [73, 126] width 129 height 23
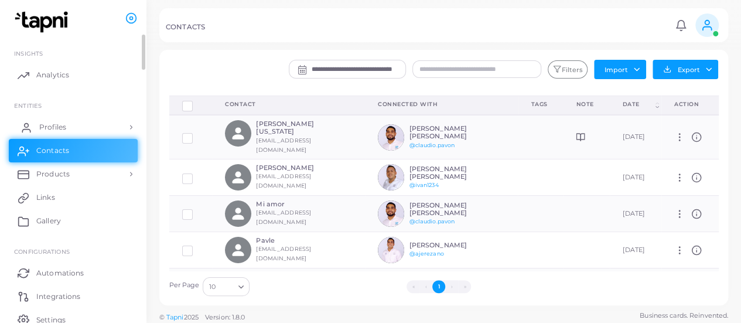
click at [56, 127] on span "Profiles" at bounding box center [52, 127] width 27 height 11
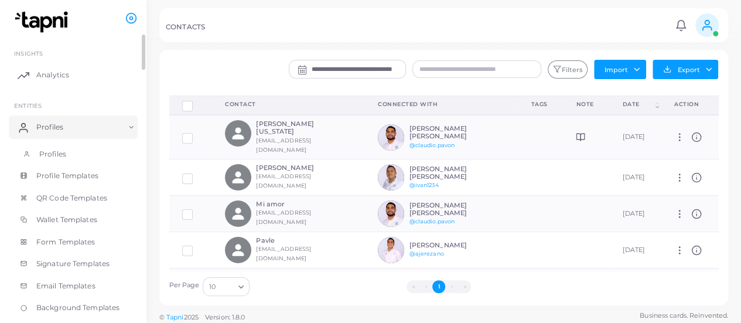
click at [52, 156] on span "Profiles" at bounding box center [52, 154] width 27 height 11
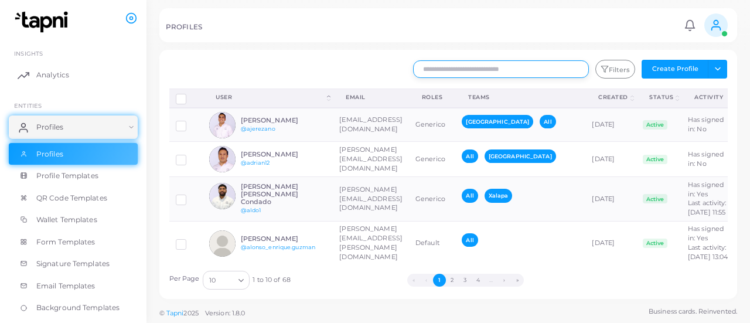
click at [473, 69] on input "text" at bounding box center [501, 69] width 176 height 18
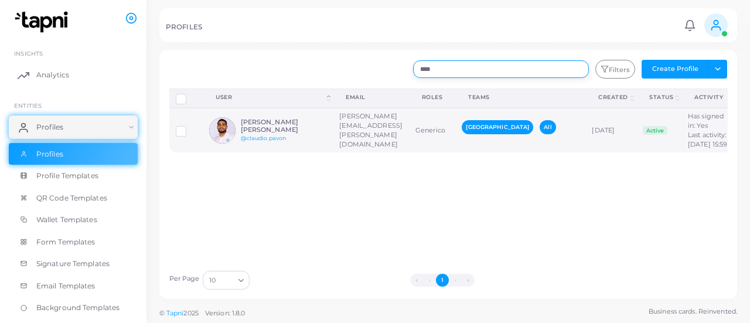
type input "****"
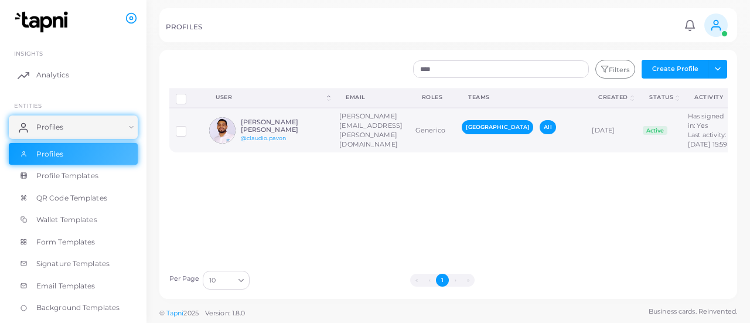
click at [190, 127] on label at bounding box center [190, 127] width 0 height 0
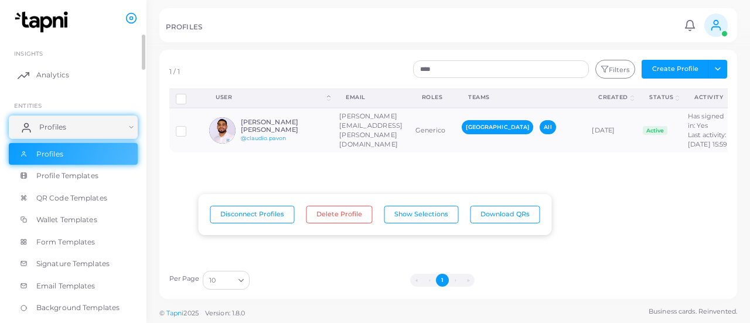
click at [63, 124] on span "Profiles" at bounding box center [52, 127] width 27 height 11
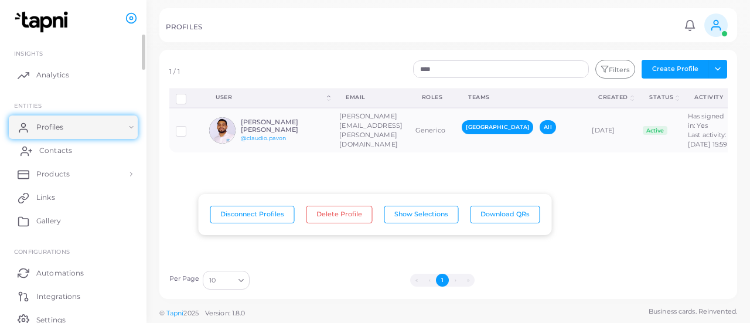
click at [63, 150] on span "Contacts" at bounding box center [55, 150] width 33 height 11
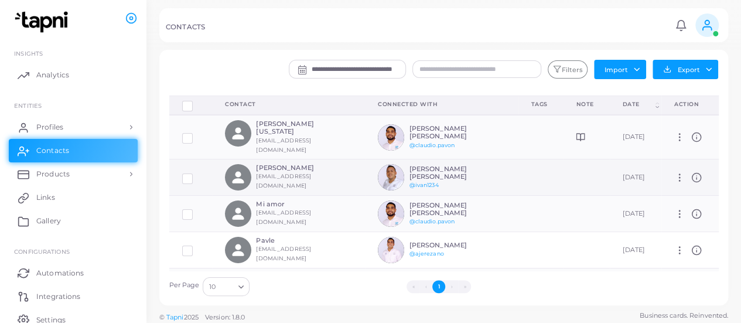
click at [409, 165] on h6 "[PERSON_NAME] [PERSON_NAME]" at bounding box center [452, 172] width 86 height 15
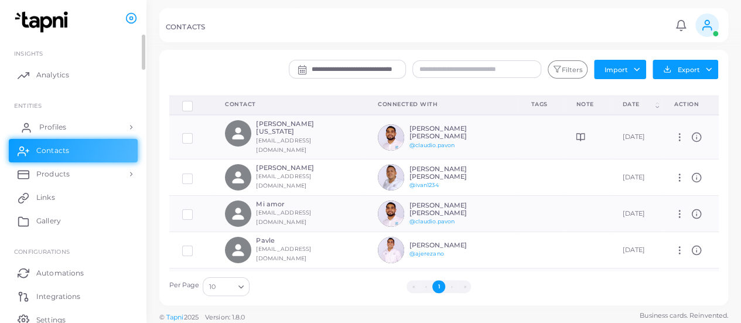
click at [63, 125] on span "Profiles" at bounding box center [52, 127] width 27 height 11
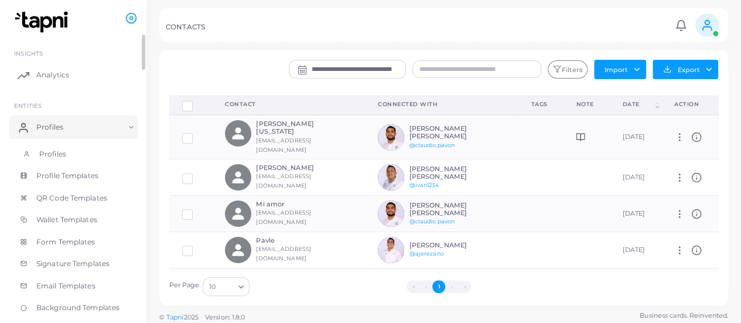
click at [73, 149] on link "Profiles" at bounding box center [73, 154] width 129 height 22
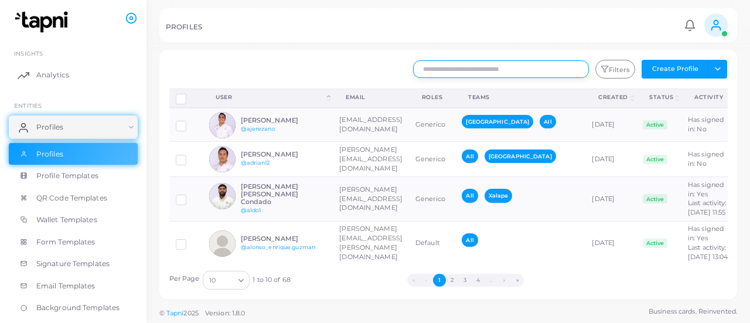
click at [467, 73] on input "text" at bounding box center [501, 69] width 176 height 18
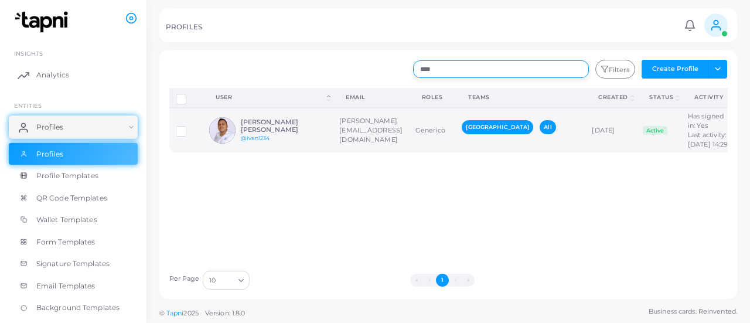
type input "****"
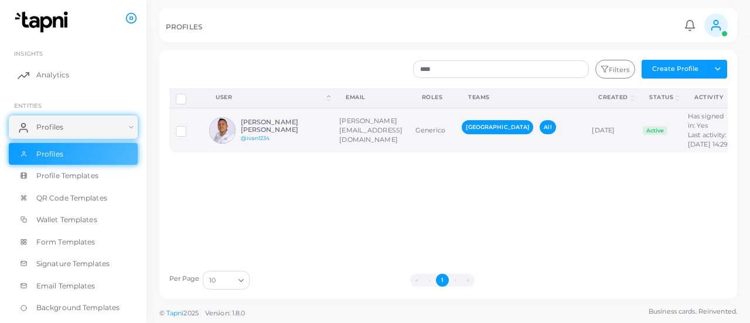
click at [259, 134] on h6 "[PERSON_NAME] [PERSON_NAME]" at bounding box center [284, 125] width 86 height 15
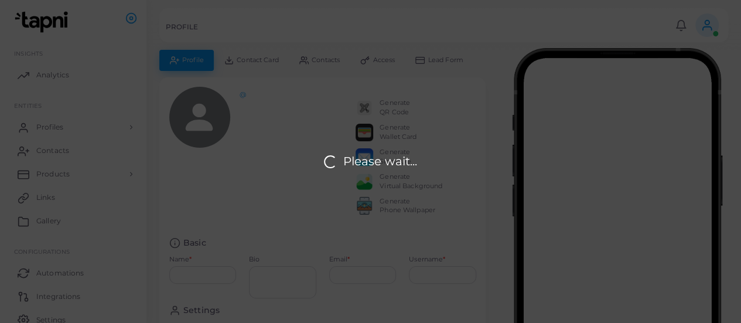
type input "**********"
type textarea "**********"
type input "**********"
type input "********"
type input "**********"
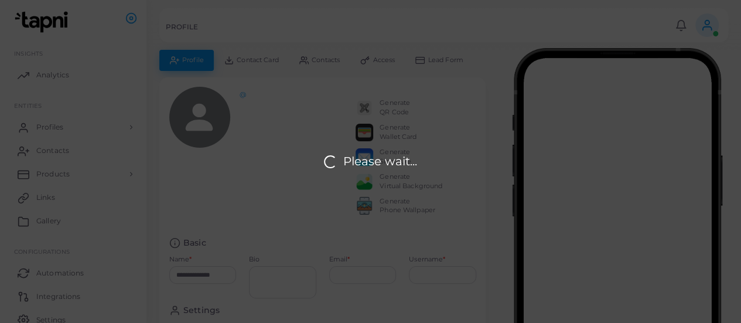
type input "**********"
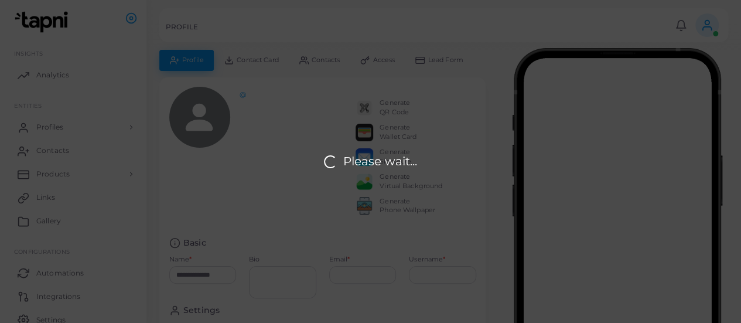
type input "**********"
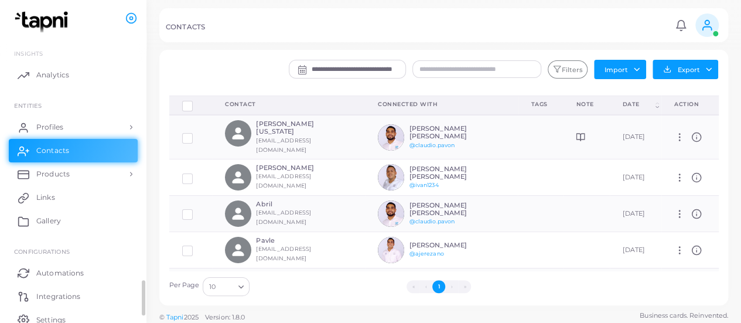
scroll to position [50, 0]
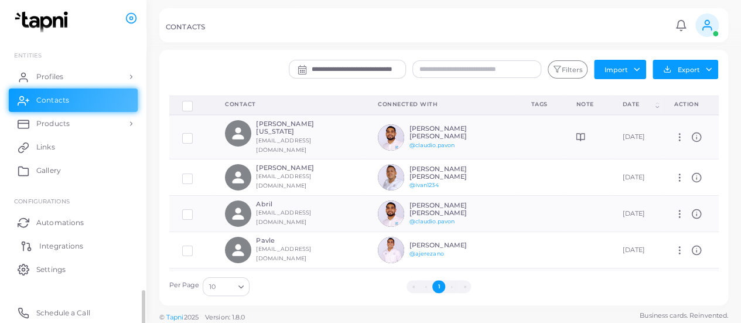
click at [55, 243] on span "Integrations" at bounding box center [61, 246] width 44 height 11
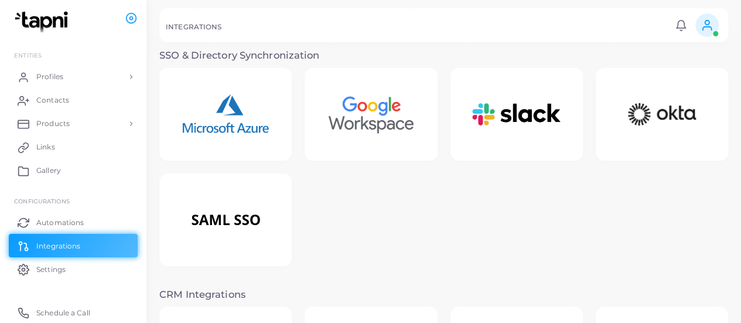
scroll to position [151, 0]
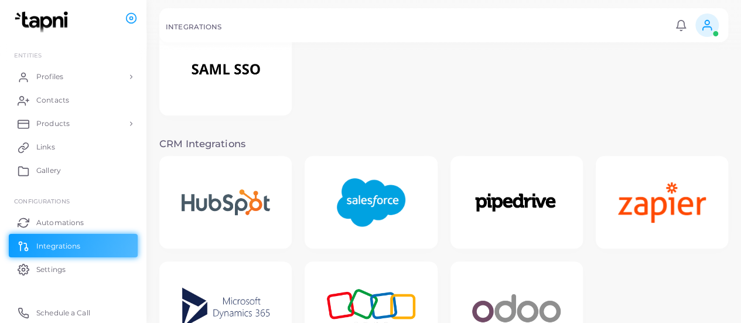
click at [370, 195] on img at bounding box center [371, 202] width 94 height 73
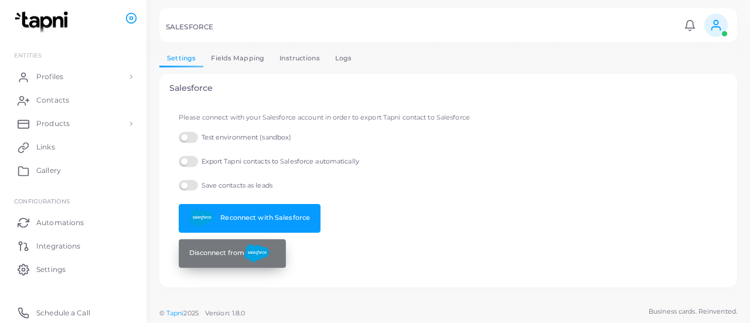
click at [209, 243] on button "Disconnect from" at bounding box center [232, 253] width 107 height 29
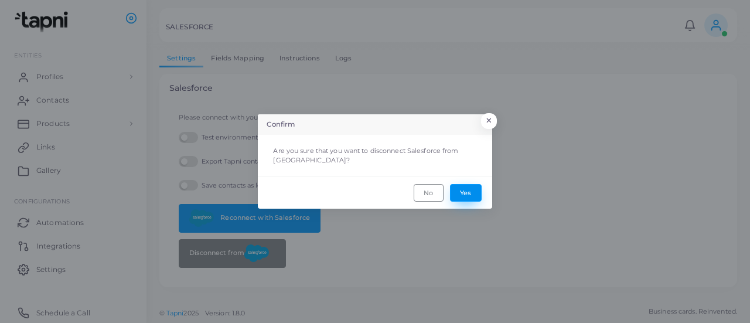
click at [464, 196] on button "Yes" at bounding box center [466, 193] width 32 height 18
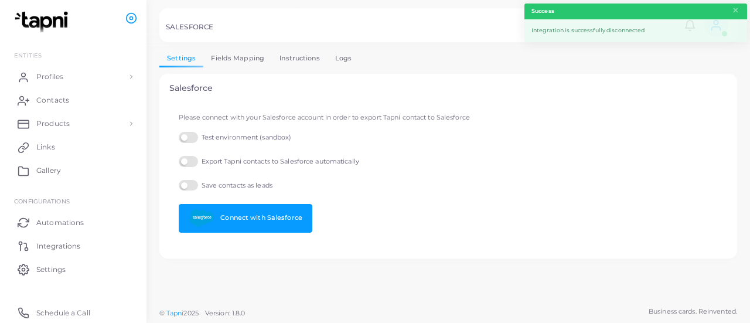
click at [378, 231] on div "Connect with Salesforce" at bounding box center [310, 218] width 276 height 29
click at [734, 12] on button "×" at bounding box center [736, 10] width 8 height 13
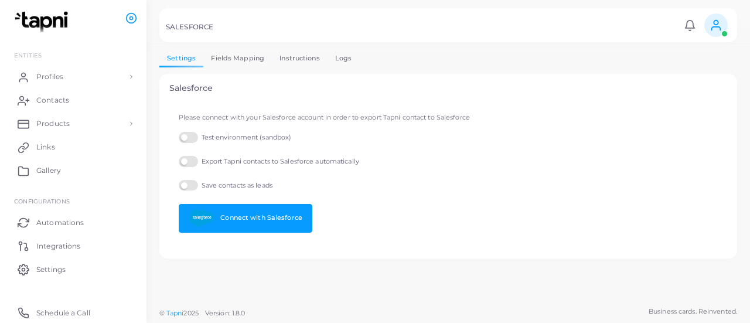
click at [336, 55] on link "Logs" at bounding box center [343, 58] width 32 height 17
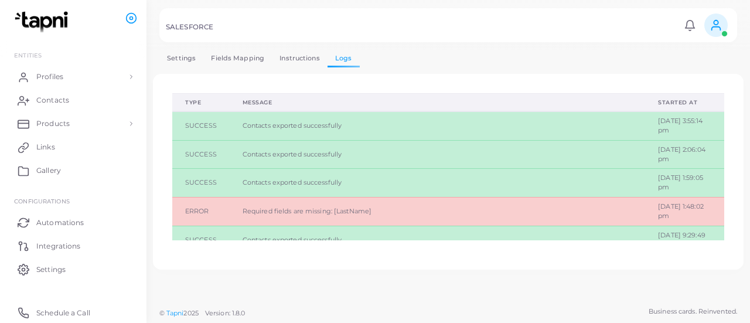
click at [180, 54] on link "Settings" at bounding box center [181, 58] width 44 height 17
